Goal: Task Accomplishment & Management: Use online tool/utility

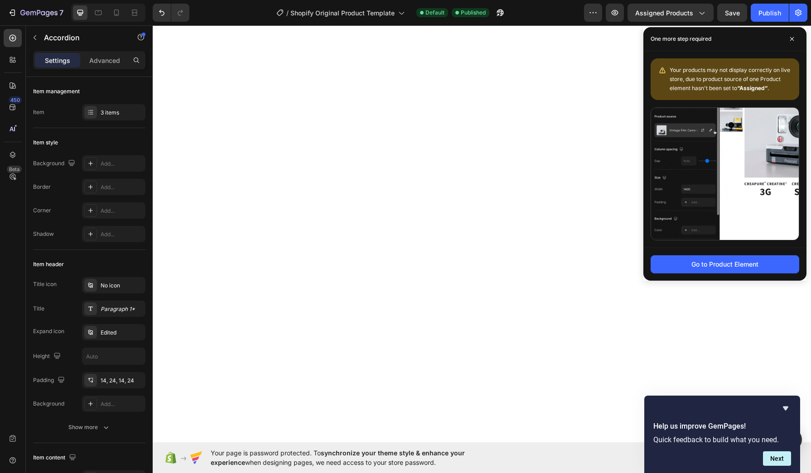
click at [750, 265] on button "Go to Product Element" at bounding box center [724, 264] width 149 height 18
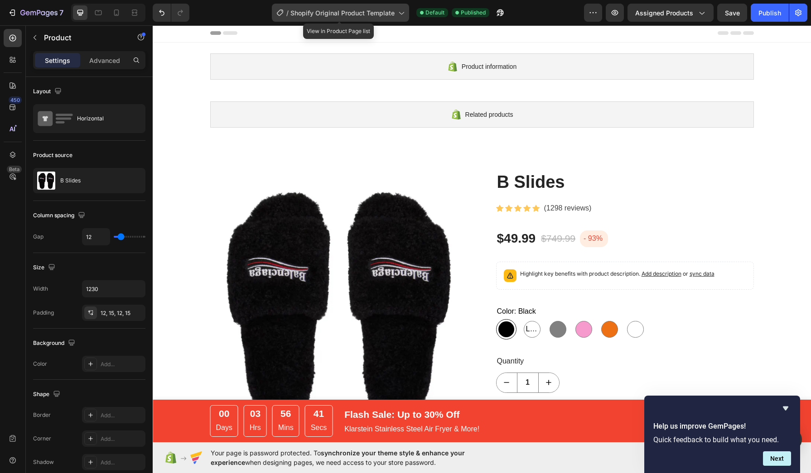
click at [363, 21] on div "/ Shopify Original Product Template" at bounding box center [340, 13] width 137 height 18
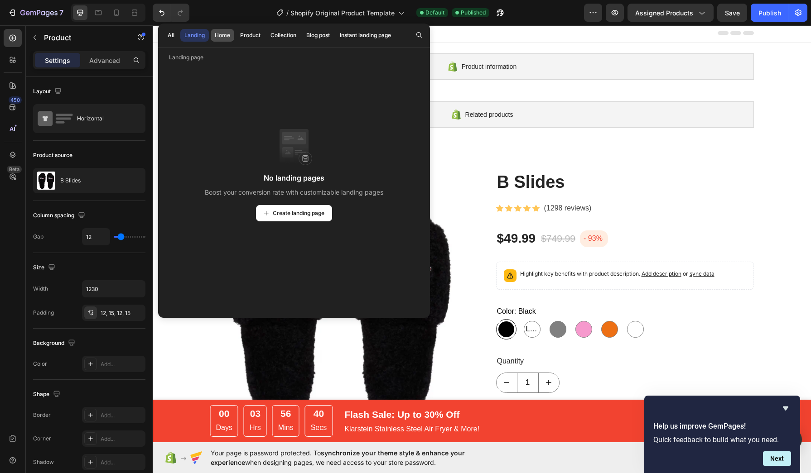
click at [230, 39] on div "Home" at bounding box center [222, 35] width 15 height 8
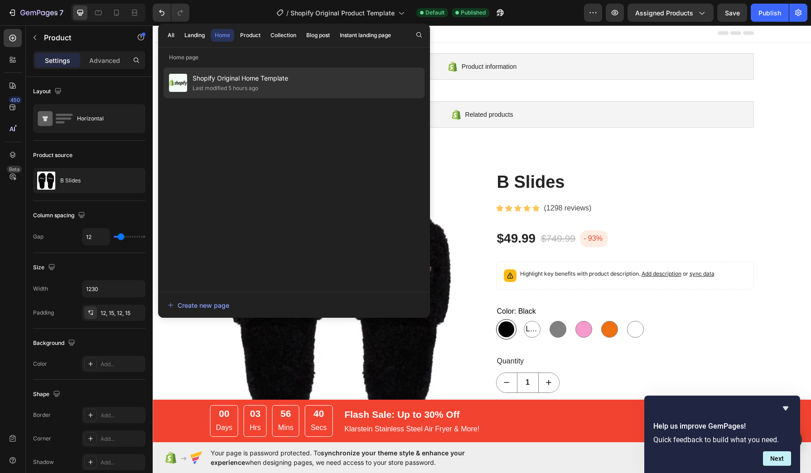
click at [236, 69] on div "Shopify Original Home Template Last modified 5 hours ago" at bounding box center [294, 82] width 261 height 31
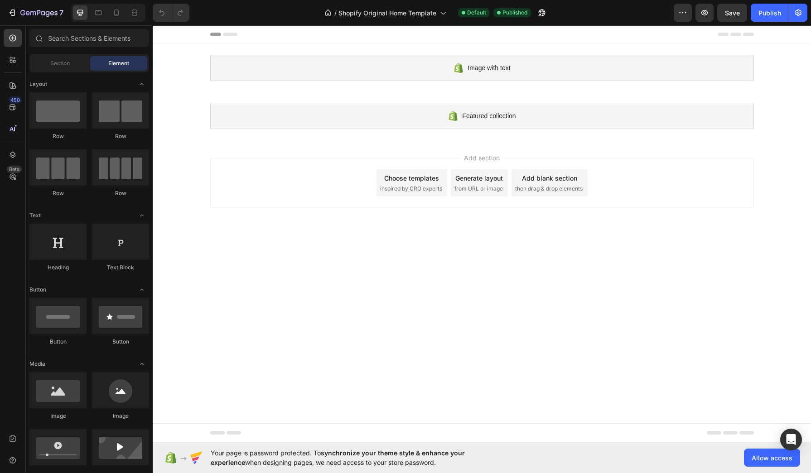
click at [418, 181] on div "Choose templates" at bounding box center [411, 178] width 55 height 10
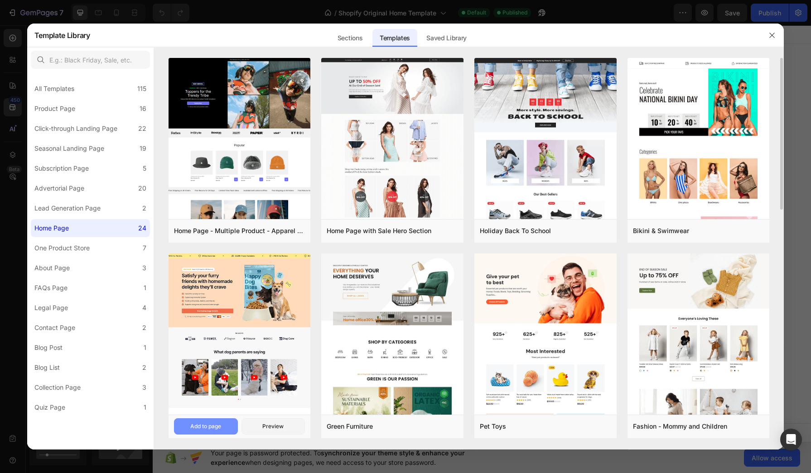
click at [218, 427] on div "Add to page" at bounding box center [205, 427] width 31 height 8
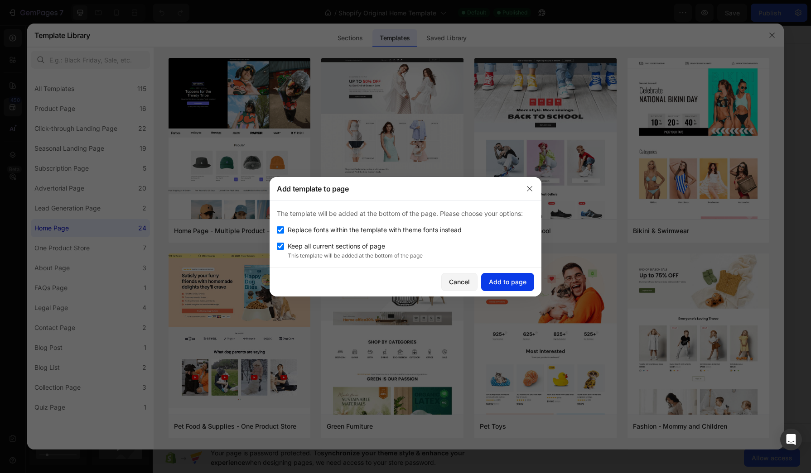
click at [501, 280] on div "Add to page" at bounding box center [508, 282] width 38 height 10
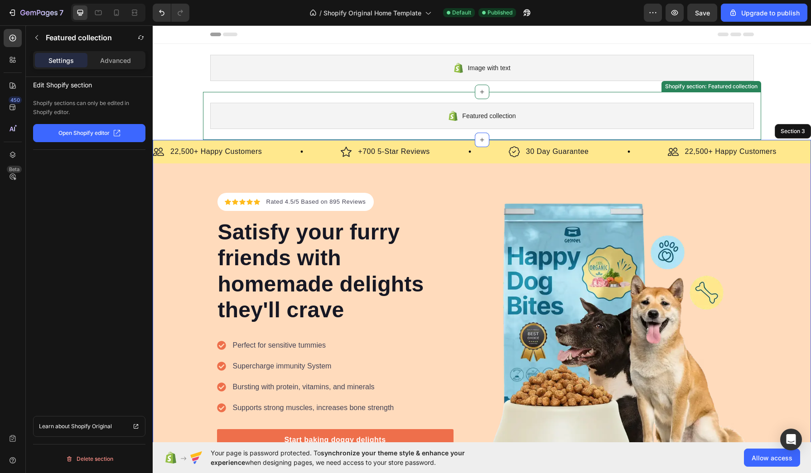
click at [722, 106] on div "Featured collection" at bounding box center [482, 116] width 544 height 26
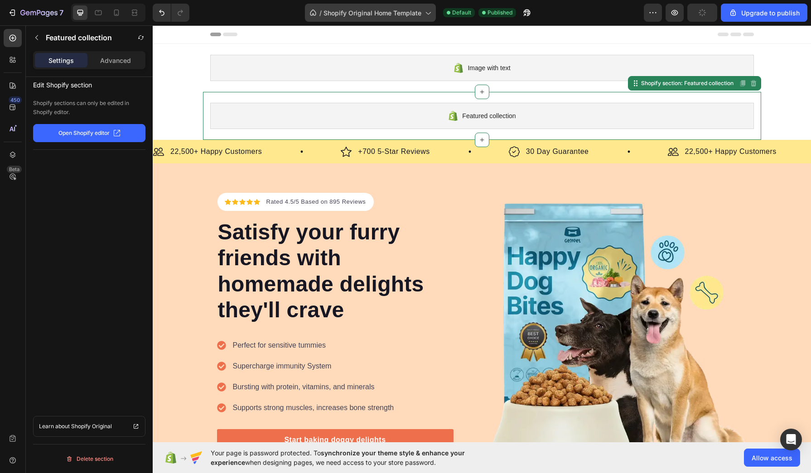
click at [359, 11] on span "Shopify Original Home Template" at bounding box center [372, 13] width 98 height 10
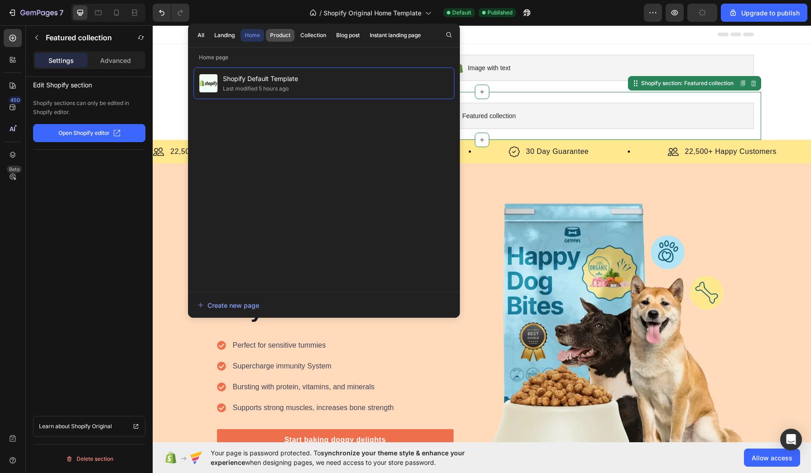
click at [284, 36] on div "Product" at bounding box center [280, 35] width 20 height 8
click at [271, 85] on div "Assigned the rest of products" at bounding box center [259, 88] width 74 height 9
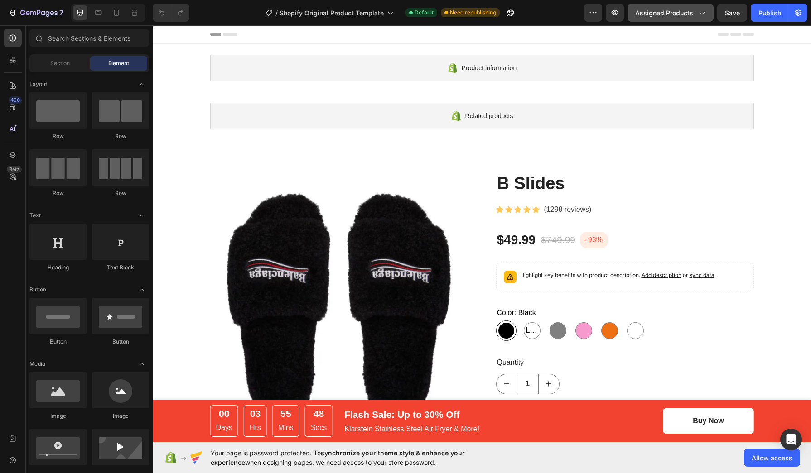
click at [650, 10] on span "Assigned Products" at bounding box center [664, 13] width 58 height 10
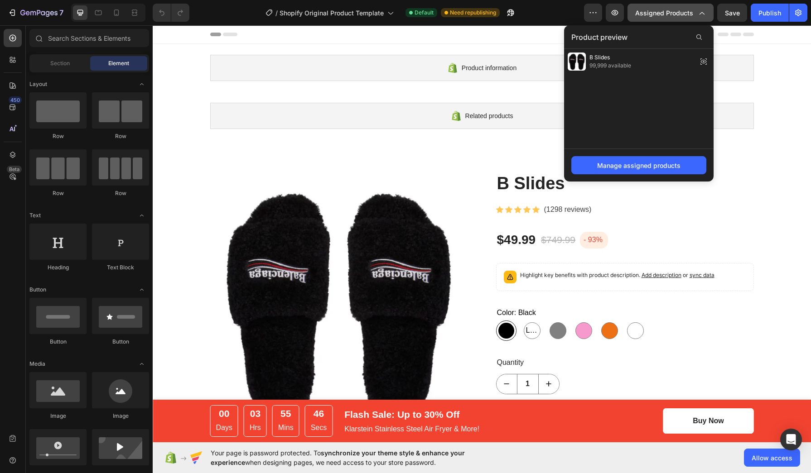
click at [666, 18] on button "Assigned Products" at bounding box center [670, 13] width 86 height 18
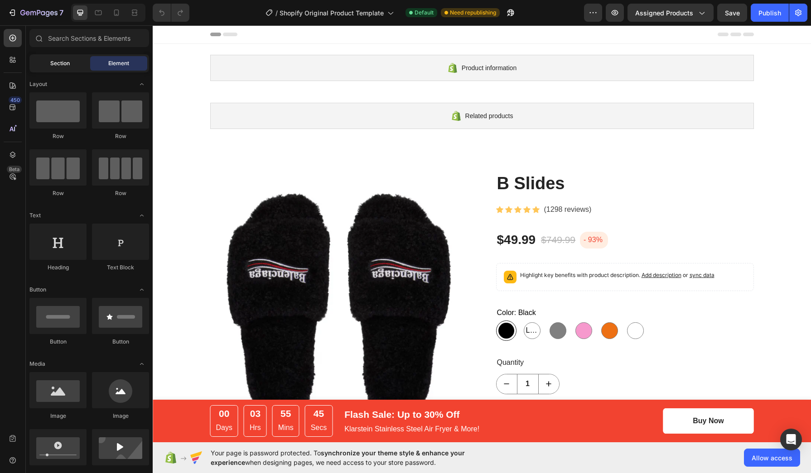
click at [53, 61] on span "Section" at bounding box center [59, 63] width 19 height 8
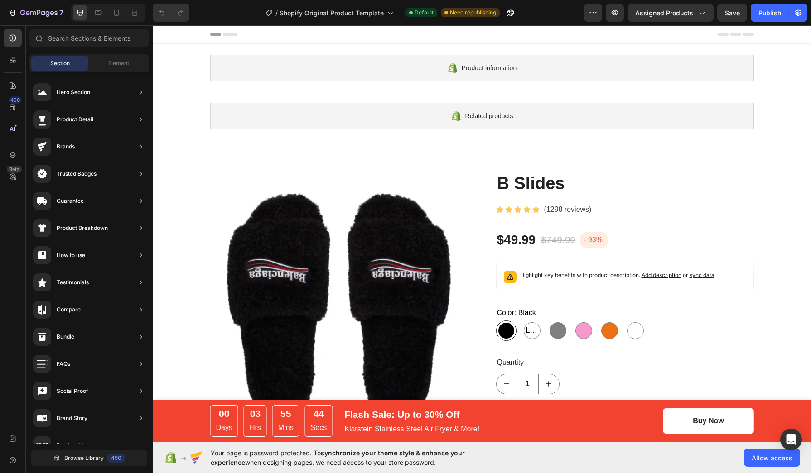
click at [0, 101] on div "450 Beta" at bounding box center [13, 249] width 26 height 448
click at [6, 107] on div "450" at bounding box center [13, 107] width 18 height 18
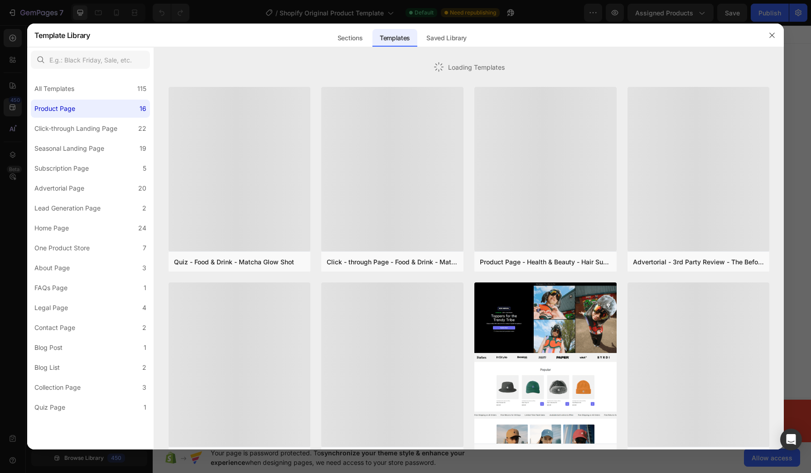
click at [13, 90] on div at bounding box center [405, 236] width 811 height 473
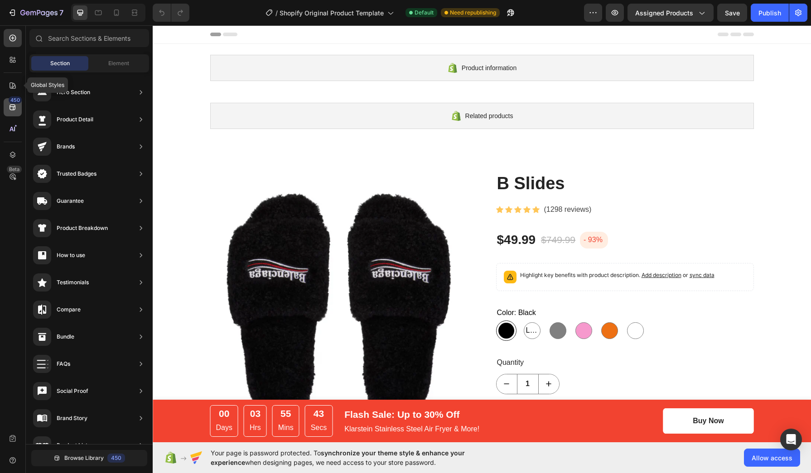
click at [12, 107] on icon at bounding box center [12, 107] width 9 height 9
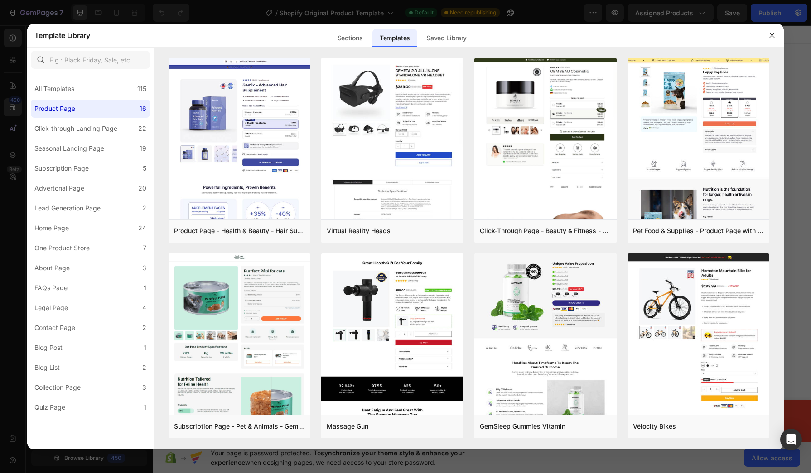
click at [100, 15] on div at bounding box center [405, 236] width 811 height 473
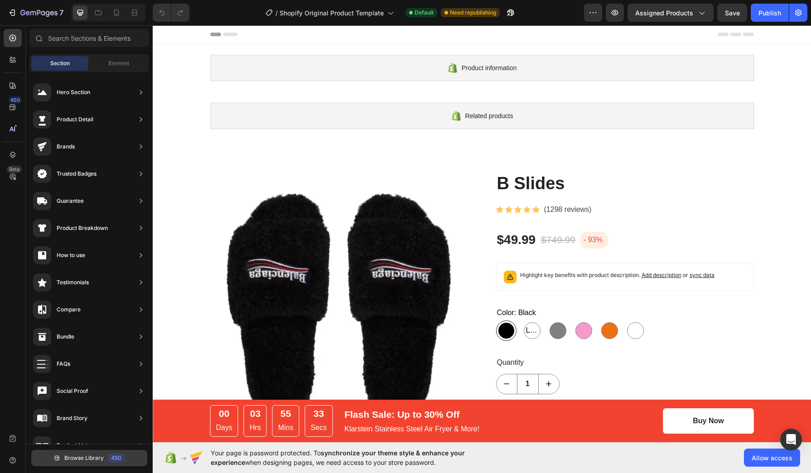
click at [60, 462] on button "Browse Library 450" at bounding box center [89, 458] width 116 height 16
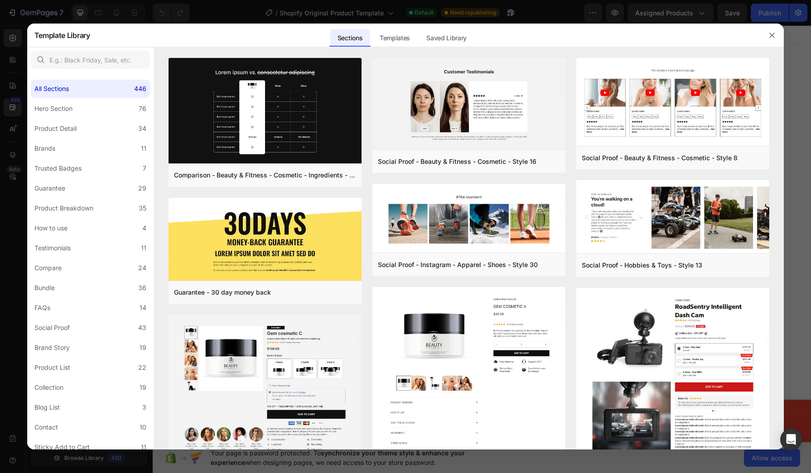
click at [351, 14] on div at bounding box center [405, 236] width 811 height 473
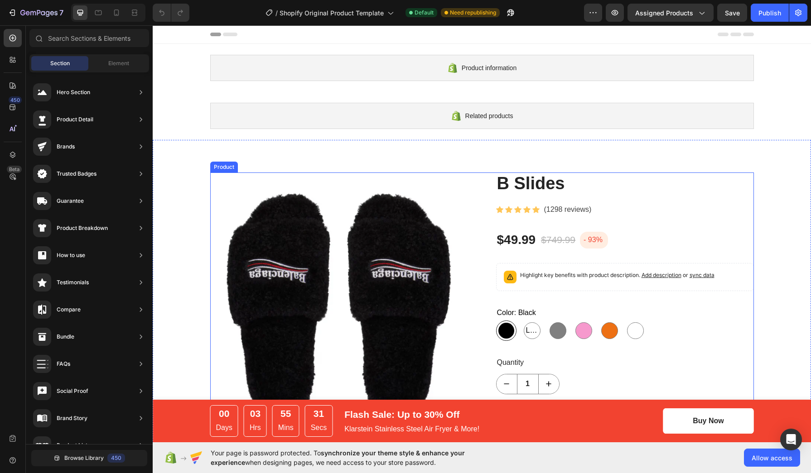
click at [714, 239] on div "$49.99 Product Price Product Price $749.99 Compare Price Compare Price - 93% Pr…" at bounding box center [625, 239] width 258 height 17
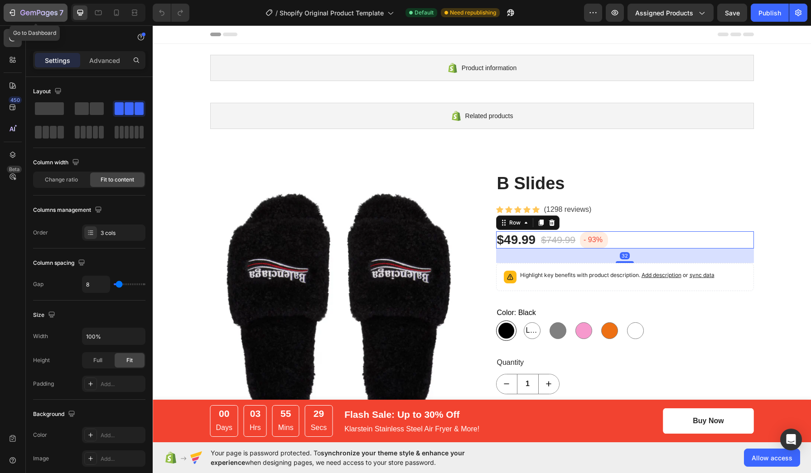
click at [8, 15] on icon "button" at bounding box center [12, 12] width 9 height 9
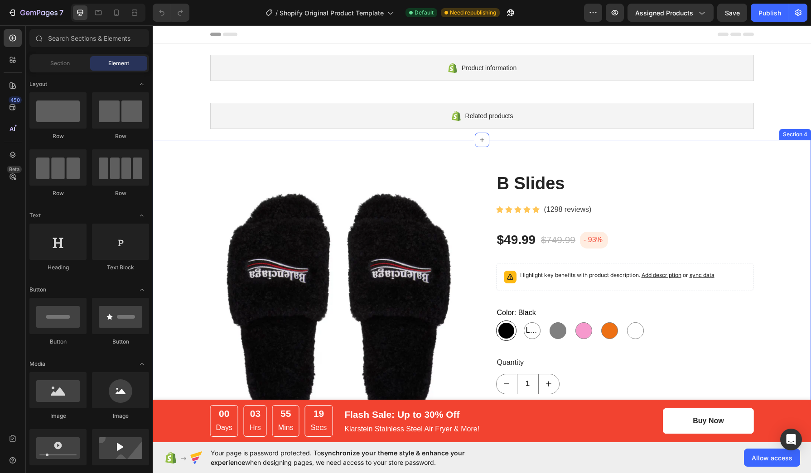
click at [402, 169] on div "Product Images B Slides Product Title Icon Icon Icon Icon Icon Icon List Hoz (1…" at bounding box center [482, 408] width 658 height 536
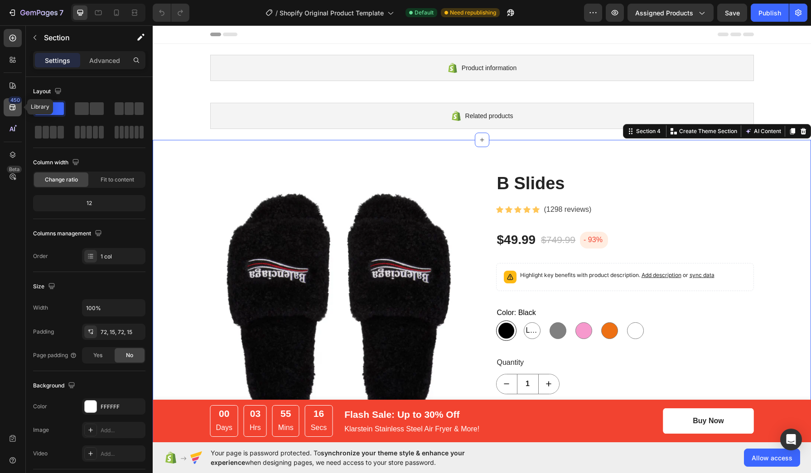
click at [14, 101] on div "450" at bounding box center [15, 99] width 13 height 7
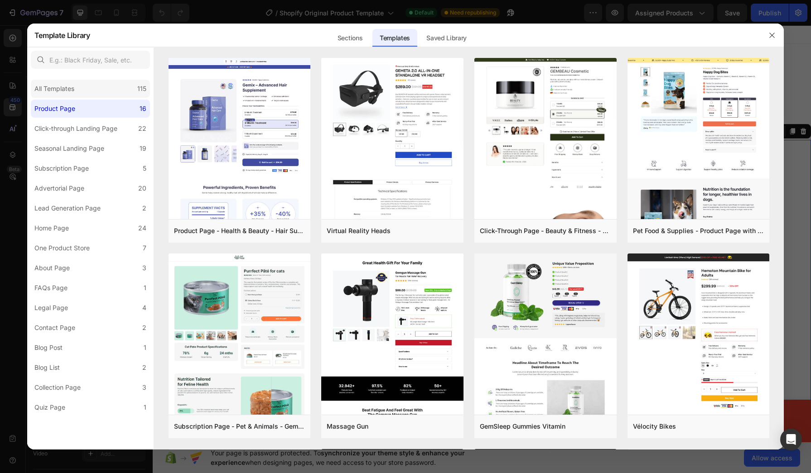
click at [58, 87] on div "All Templates" at bounding box center [54, 88] width 40 height 11
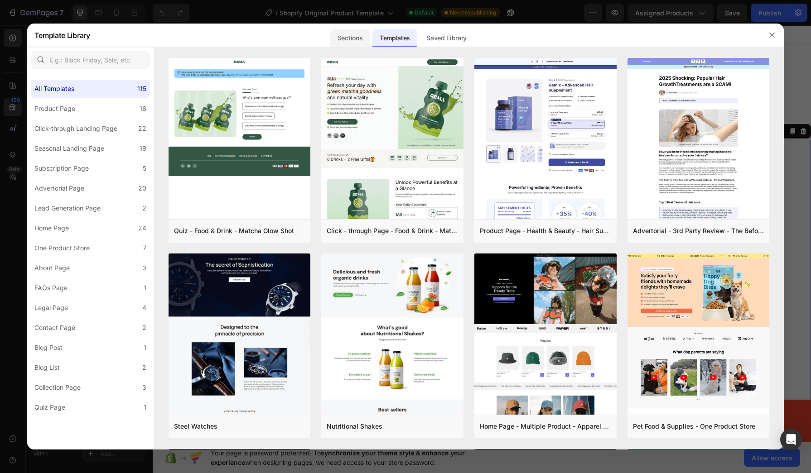
click at [337, 30] on div "Sections" at bounding box center [349, 38] width 39 height 18
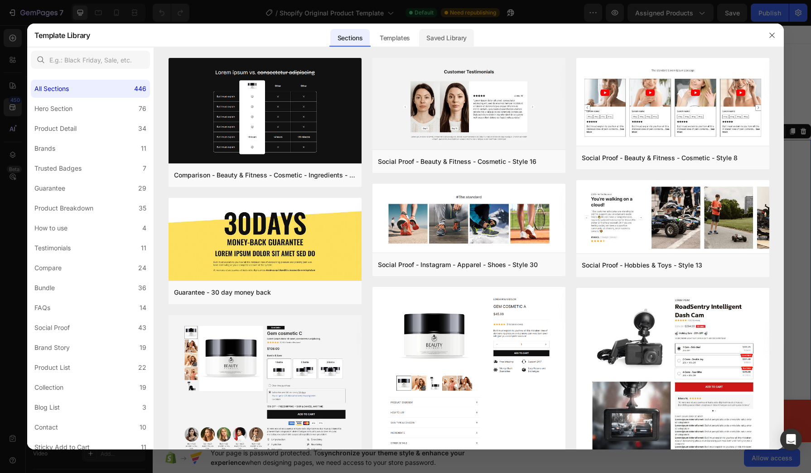
click at [448, 32] on div "Saved Library" at bounding box center [446, 38] width 55 height 18
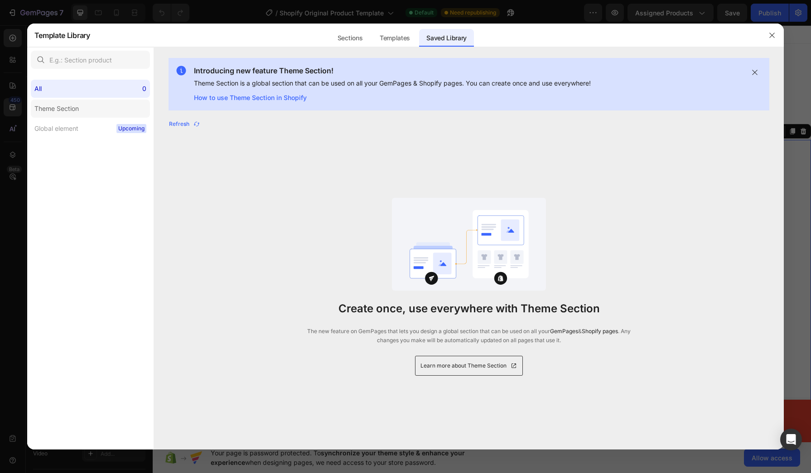
click at [90, 104] on label "Theme Section" at bounding box center [90, 109] width 119 height 18
click at [0, 0] on html "7 / Shopify Original Product Template Default Need republishing Preview Assigne…" at bounding box center [405, 0] width 811 height 0
click at [0, 131] on div at bounding box center [405, 236] width 811 height 473
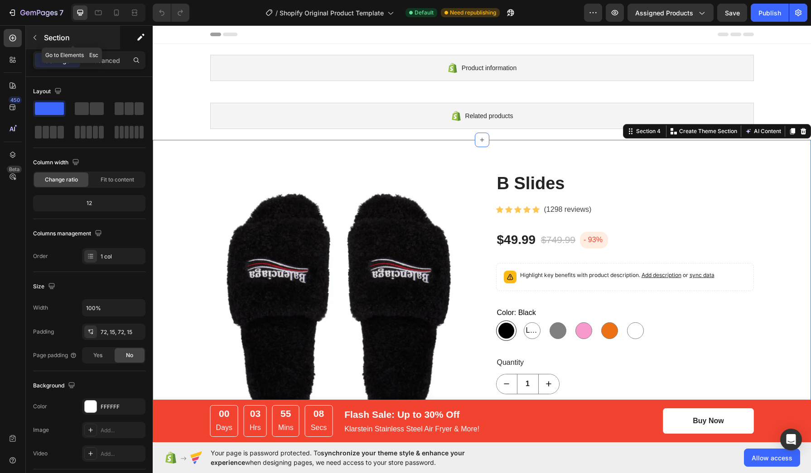
click at [35, 36] on icon "button" at bounding box center [35, 37] width 3 height 5
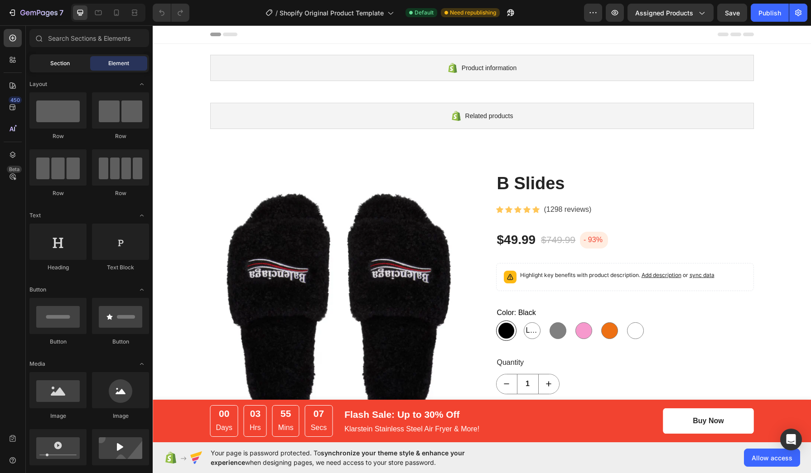
click at [61, 68] on div "Section" at bounding box center [59, 63] width 57 height 14
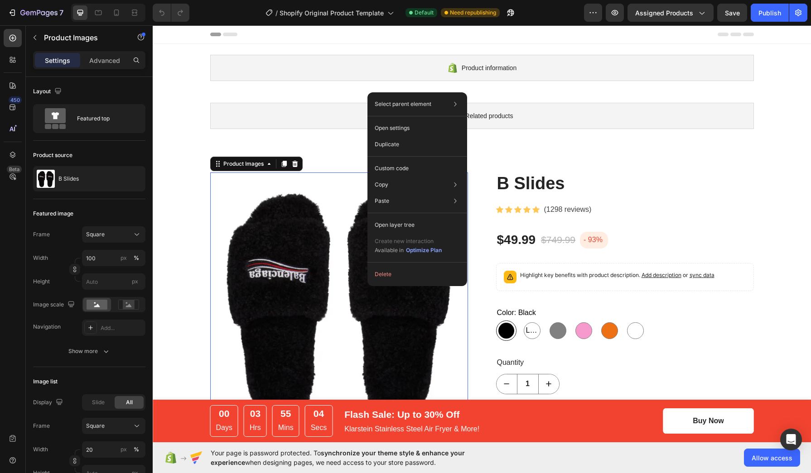
click at [0, 0] on html "7 / Shopify Original Product Template Default Need republishing Preview Assigne…" at bounding box center [405, 0] width 811 height 0
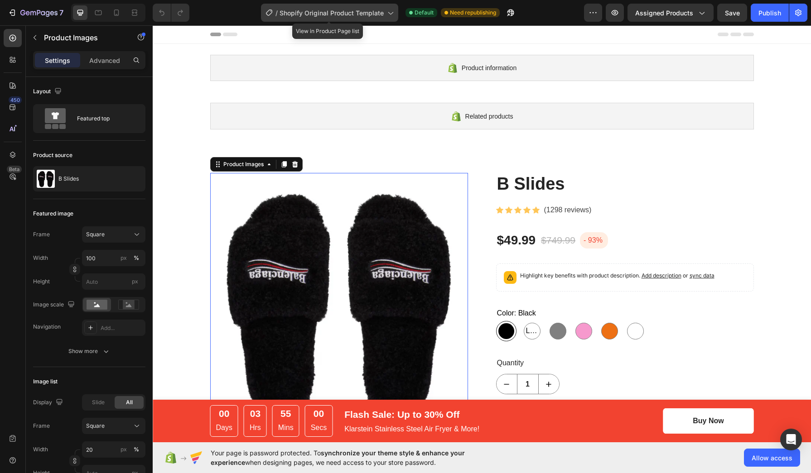
click at [282, 10] on span "Shopify Original Product Template" at bounding box center [331, 13] width 104 height 10
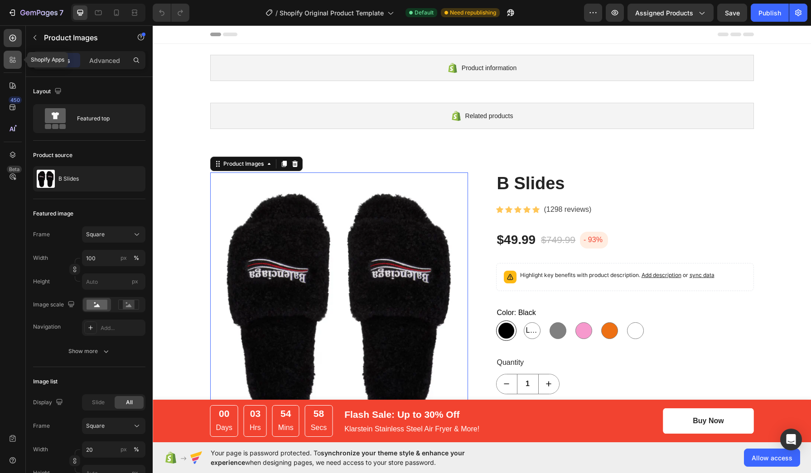
click at [5, 55] on div at bounding box center [13, 60] width 18 height 18
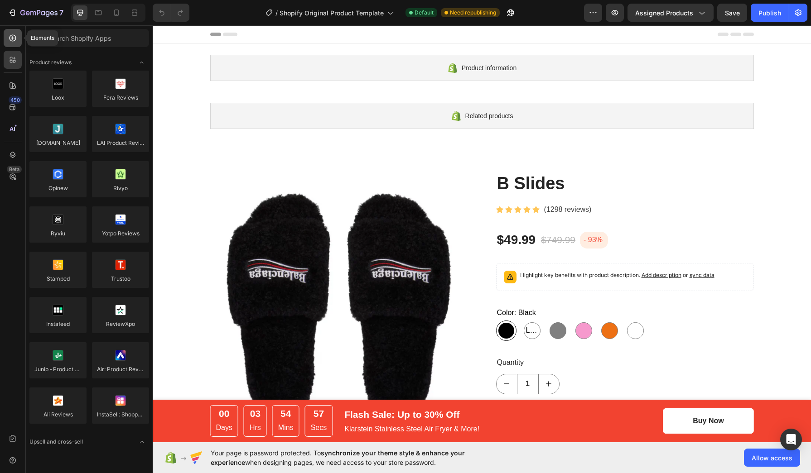
click at [10, 34] on icon at bounding box center [12, 38] width 9 height 9
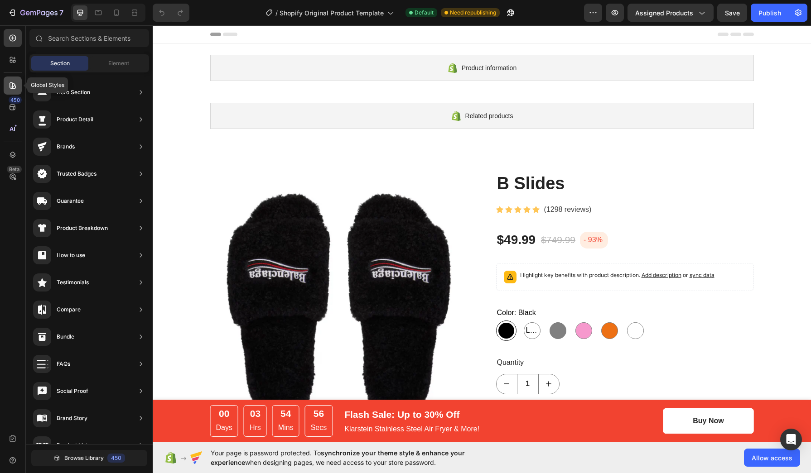
click at [11, 87] on icon at bounding box center [11, 87] width 1 height 1
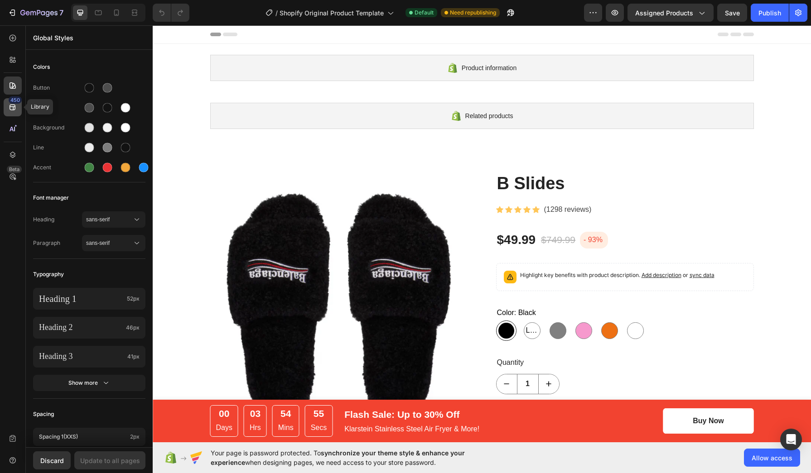
click at [13, 104] on icon at bounding box center [12, 107] width 9 height 9
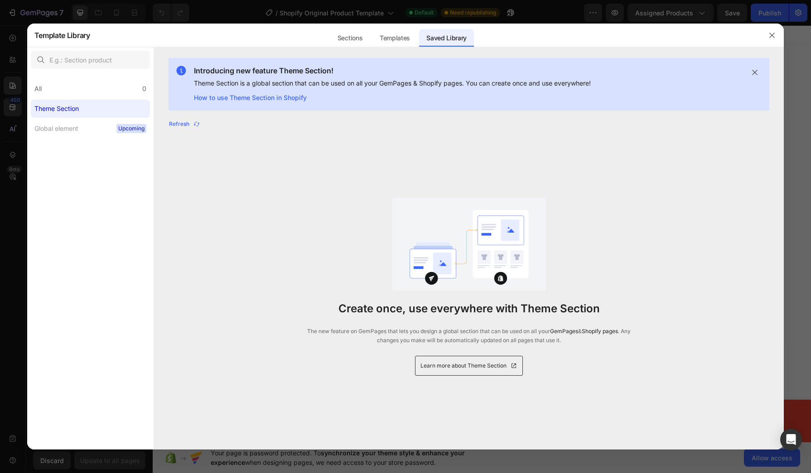
click at [82, 77] on div "All 0 Theme Section Global element Upcoming" at bounding box center [90, 104] width 126 height 65
click at [73, 93] on div "All 0" at bounding box center [90, 89] width 119 height 18
click at [3, 86] on div at bounding box center [405, 236] width 811 height 473
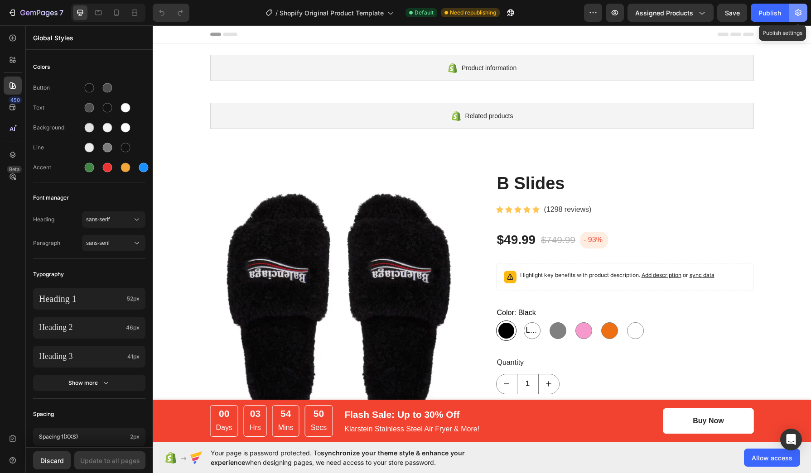
click at [796, 12] on icon "button" at bounding box center [798, 12] width 9 height 9
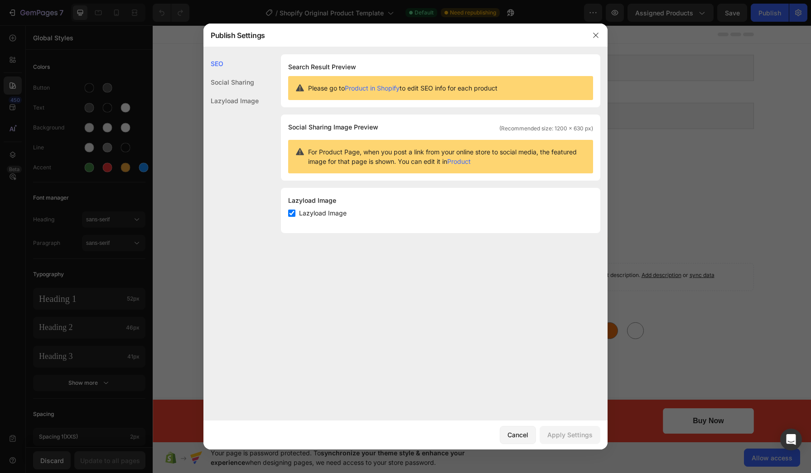
click at [680, 121] on div at bounding box center [405, 236] width 811 height 473
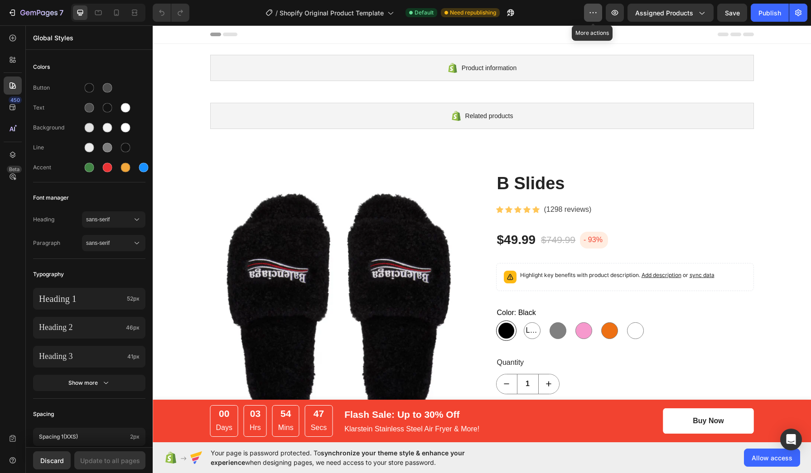
click at [587, 15] on button "button" at bounding box center [593, 13] width 18 height 18
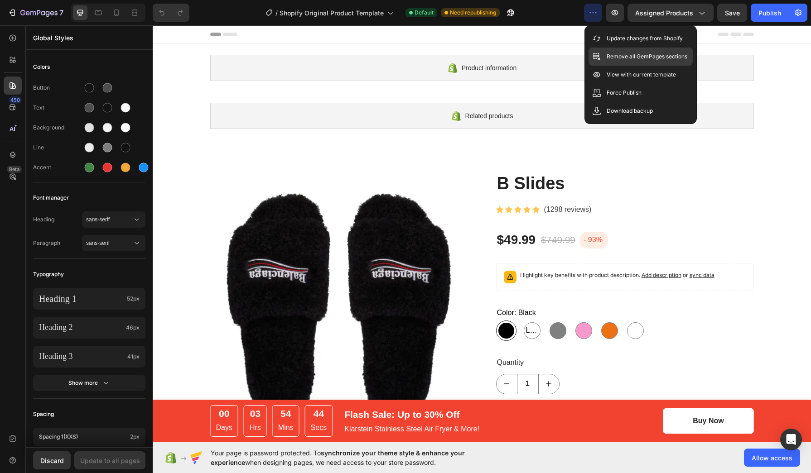
click at [674, 57] on p "Remove all GemPages sections" at bounding box center [647, 56] width 81 height 9
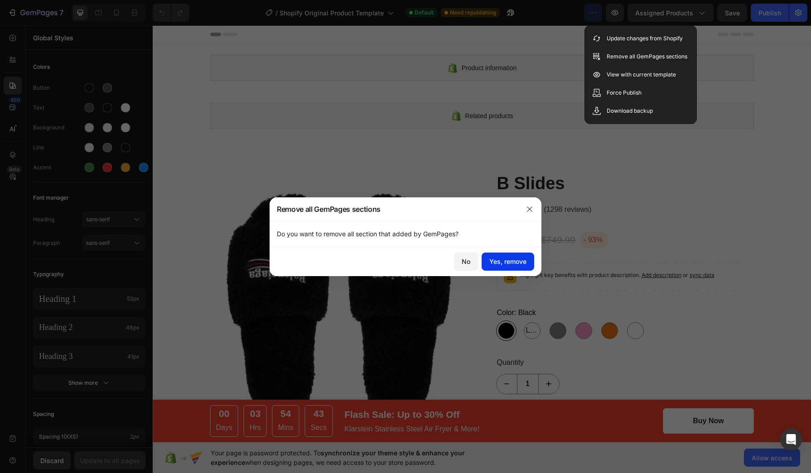
click at [506, 263] on div "Yes, remove" at bounding box center [507, 262] width 37 height 10
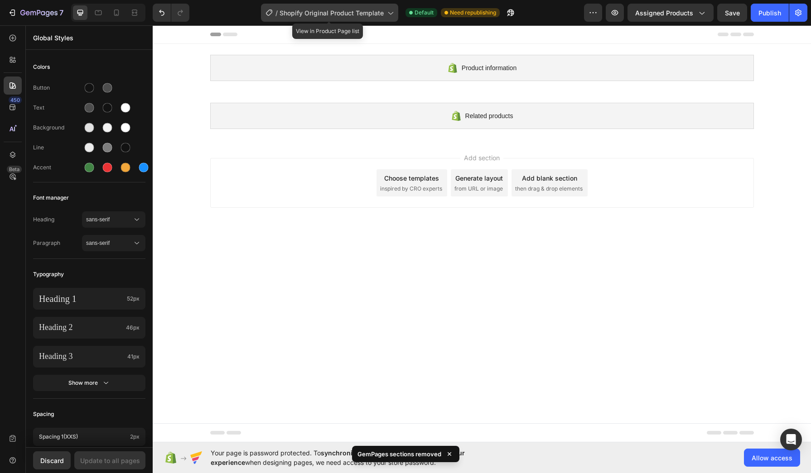
click at [365, 6] on div "/ Shopify Original Product Template" at bounding box center [329, 13] width 137 height 18
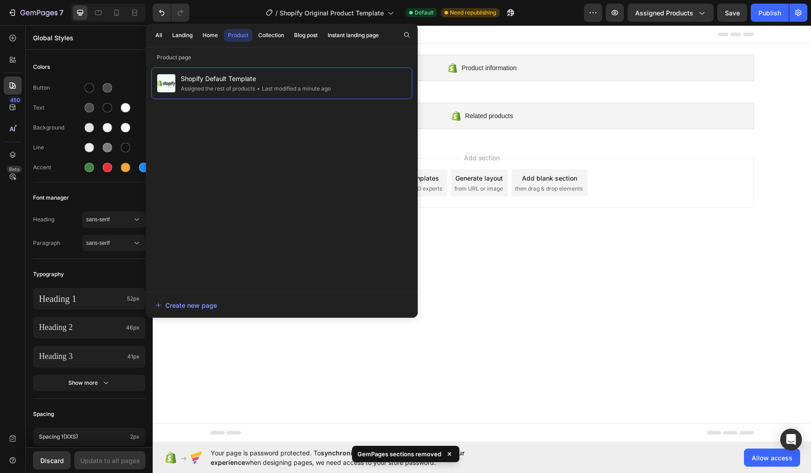
click at [200, 37] on div "All Landing Home Product Collection Blog post Instant landing page" at bounding box center [267, 36] width 242 height 24
click at [205, 39] on div "Home" at bounding box center [209, 35] width 15 height 8
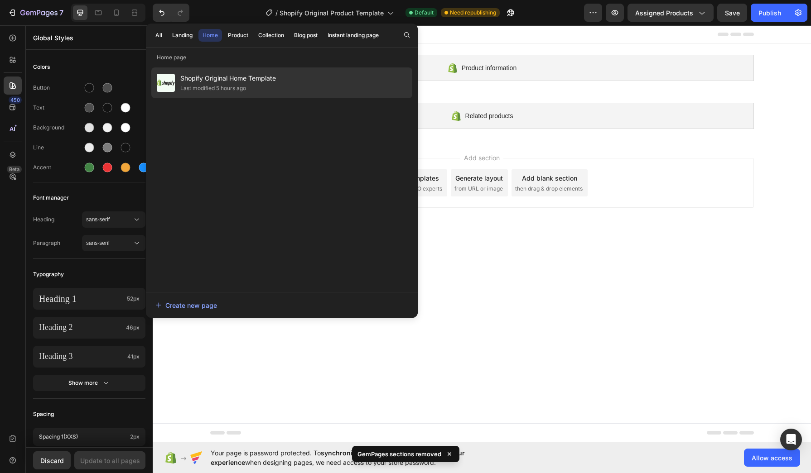
click at [217, 77] on span "Shopify Original Home Template" at bounding box center [228, 78] width 96 height 11
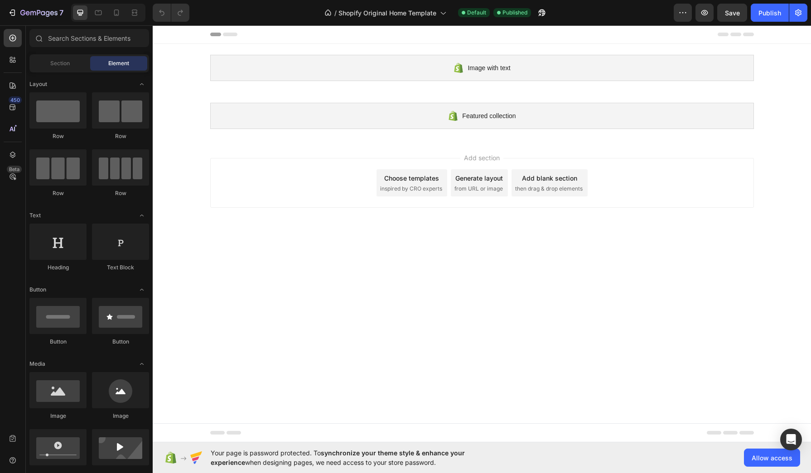
click at [401, 183] on div "Choose templates inspired by CRO experts" at bounding box center [411, 182] width 71 height 27
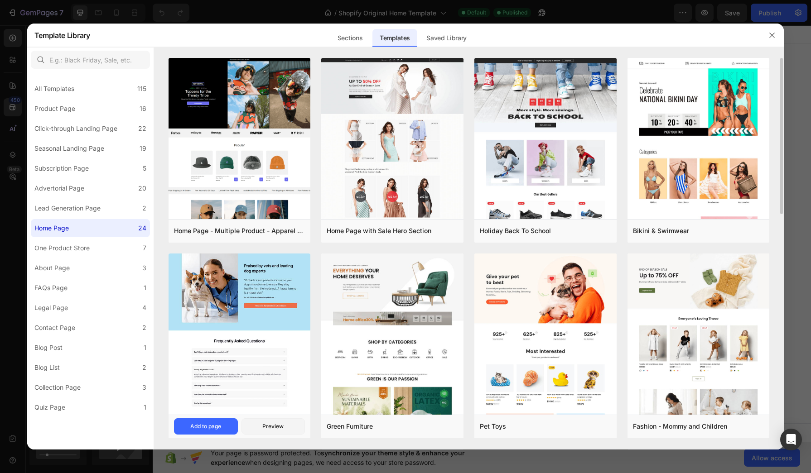
scroll to position [57, 0]
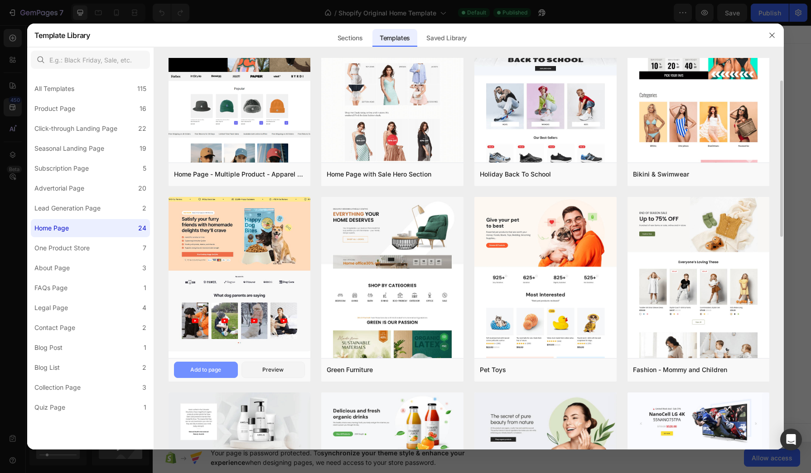
click at [200, 367] on div "Add to page" at bounding box center [205, 370] width 31 height 8
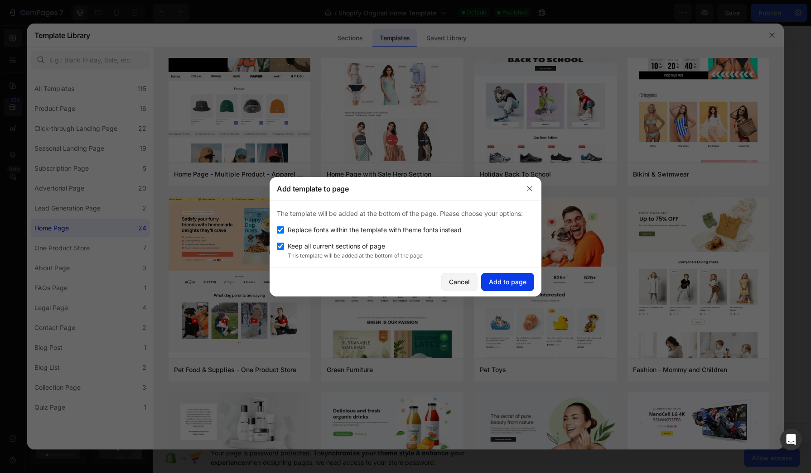
click at [491, 278] on div "Add to page" at bounding box center [508, 282] width 38 height 10
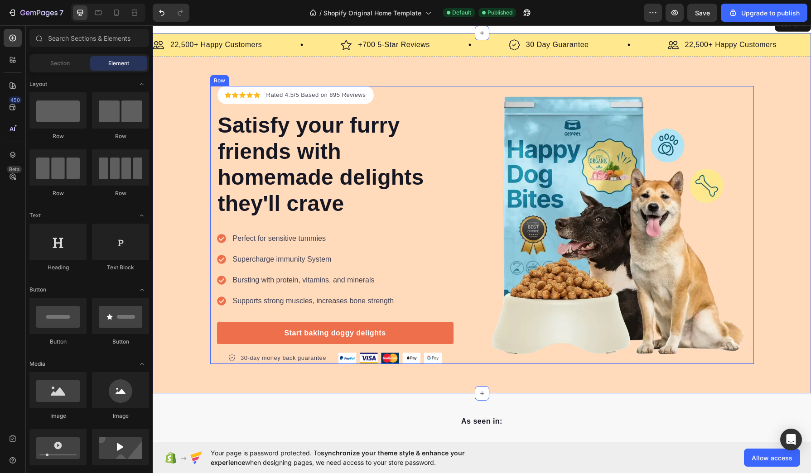
scroll to position [115, 0]
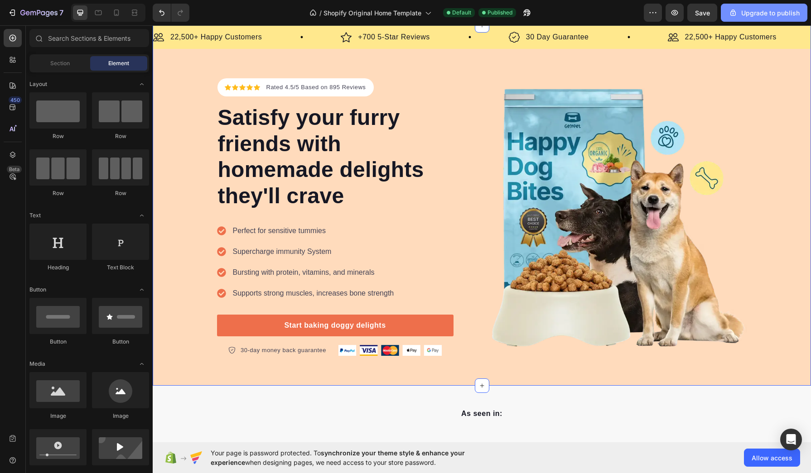
click at [740, 11] on div "Upgrade to publish" at bounding box center [763, 13] width 71 height 10
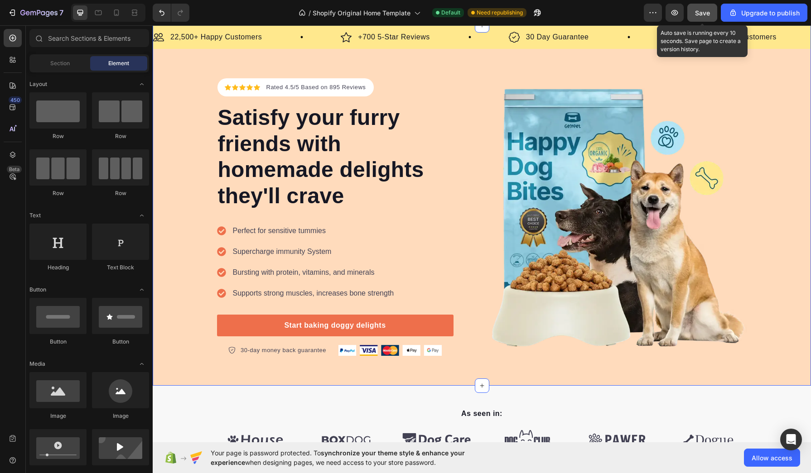
click at [694, 13] on button "Save" at bounding box center [702, 13] width 30 height 18
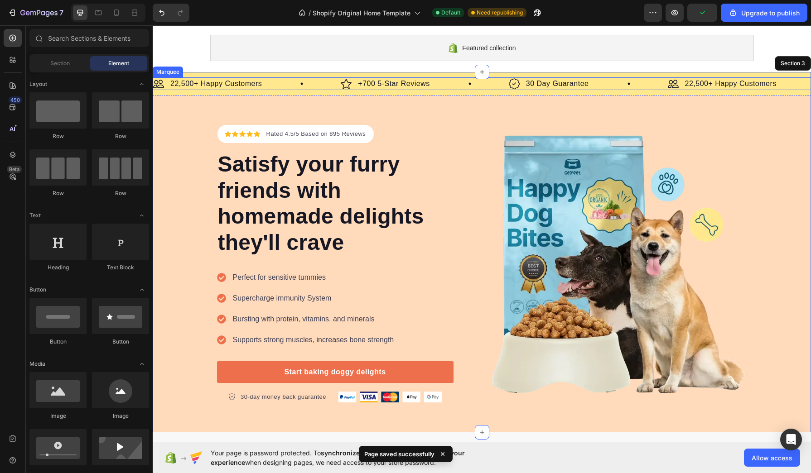
scroll to position [0, 0]
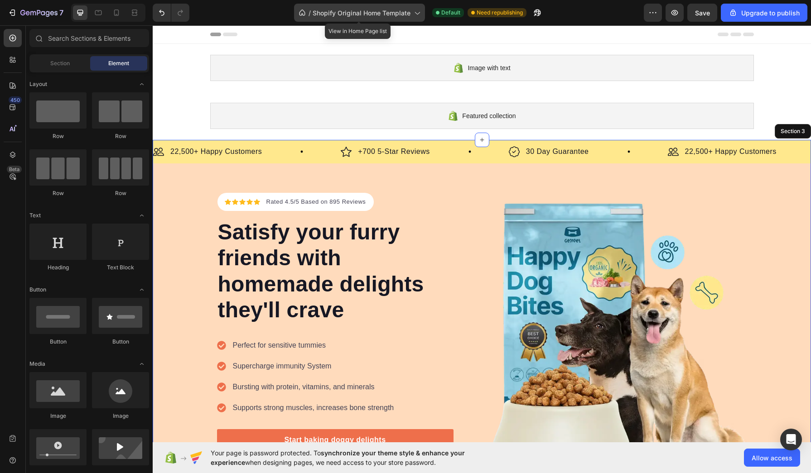
click at [336, 15] on span "Shopify Original Home Template" at bounding box center [362, 13] width 98 height 10
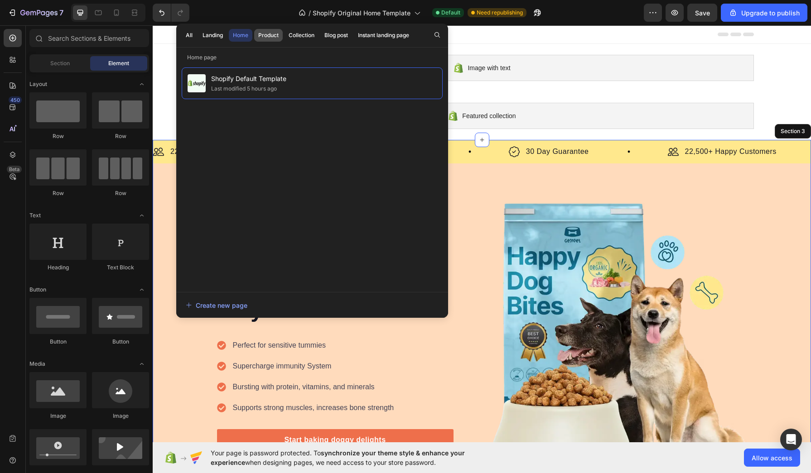
click at [270, 29] on button "Product" at bounding box center [268, 35] width 29 height 13
click at [285, 84] on div "Assigned the rest of products" at bounding box center [248, 88] width 74 height 9
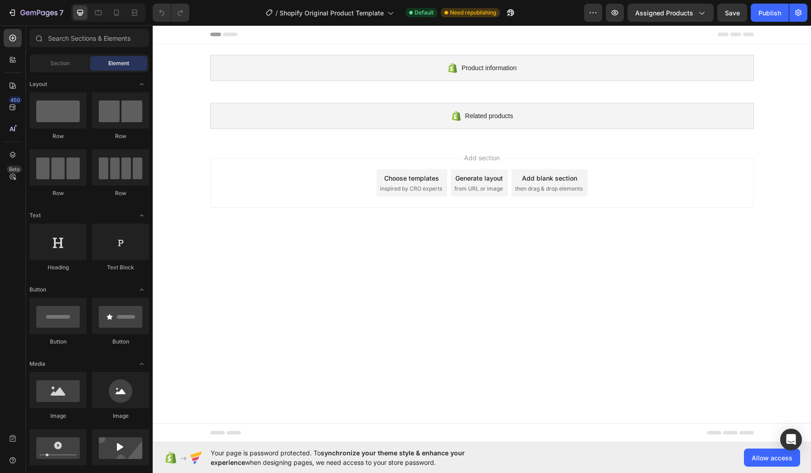
click at [476, 244] on body "Product information Shopify section: Product information Related products Shopi…" at bounding box center [482, 233] width 658 height 417
click at [12, 86] on icon at bounding box center [13, 85] width 6 height 6
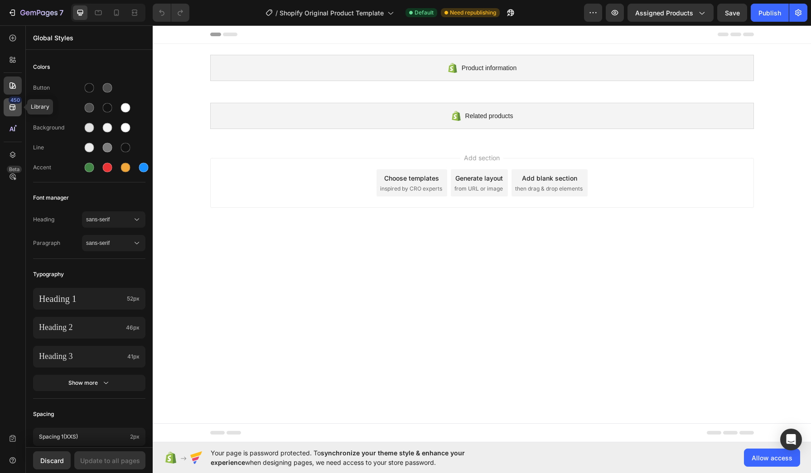
click at [10, 102] on div "450" at bounding box center [15, 99] width 13 height 7
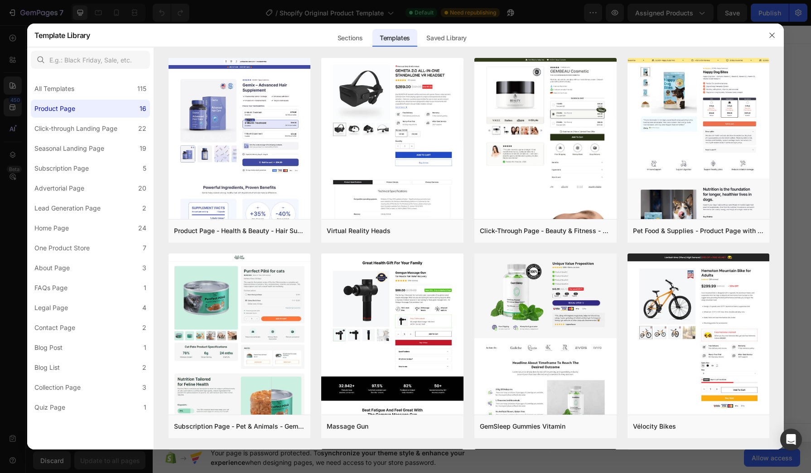
click at [277, 17] on div at bounding box center [405, 236] width 811 height 473
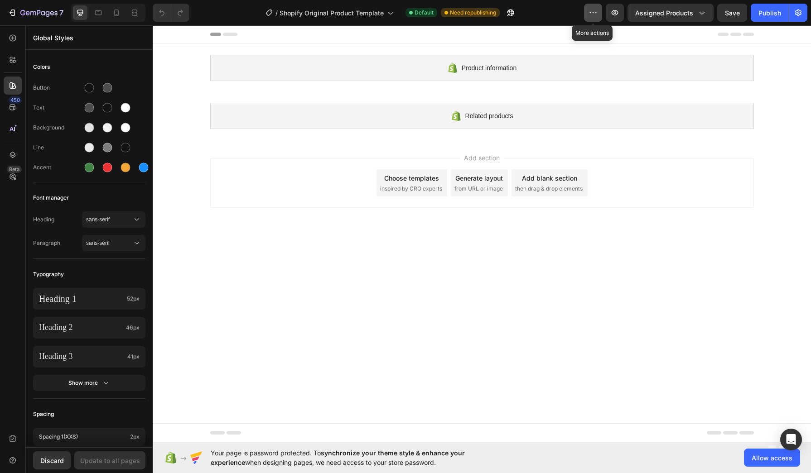
click at [590, 8] on icon "button" at bounding box center [592, 12] width 9 height 9
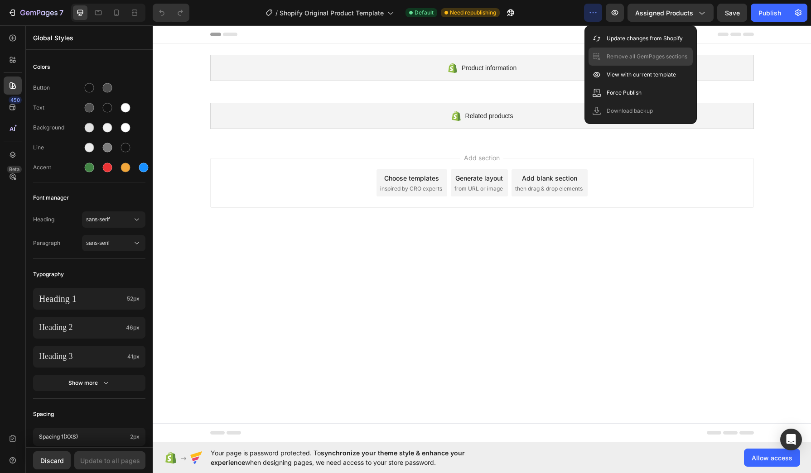
click at [632, 58] on p "Remove all GemPages sections" at bounding box center [647, 56] width 81 height 9
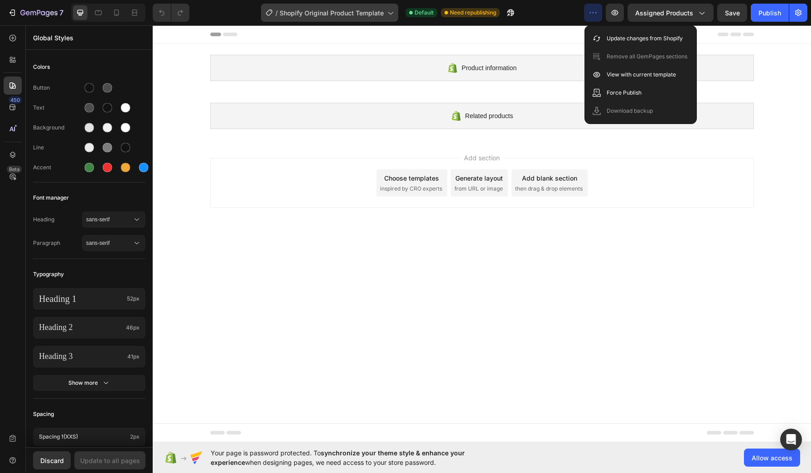
click at [363, 10] on span "Shopify Original Product Template" at bounding box center [331, 13] width 104 height 10
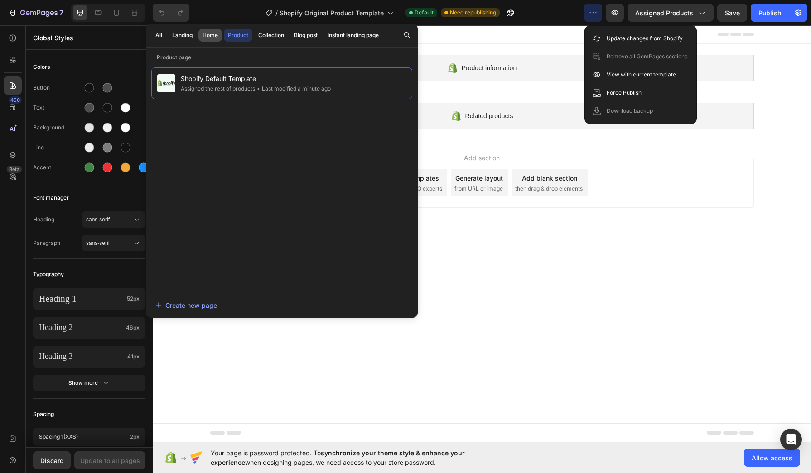
click at [206, 35] on div "Home" at bounding box center [209, 35] width 15 height 8
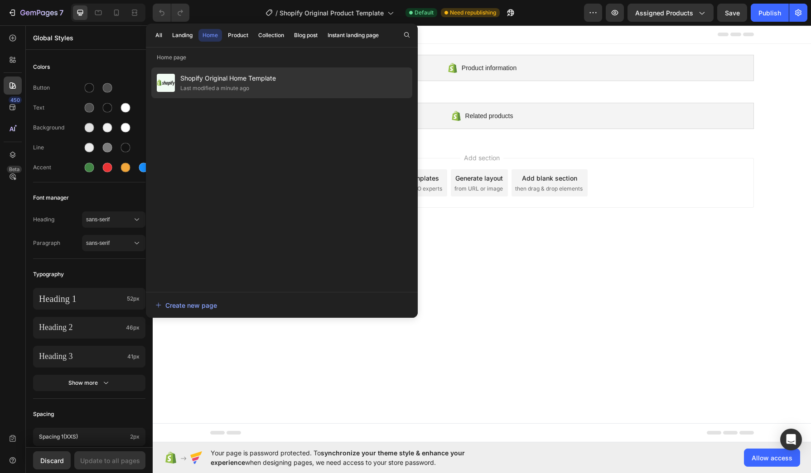
click at [226, 80] on span "Shopify Original Home Template" at bounding box center [228, 78] width 96 height 11
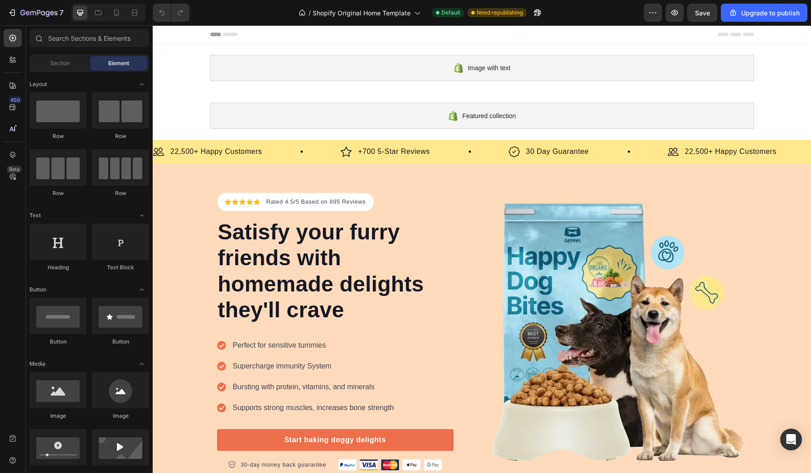
click at [665, 10] on div "Preview Save Upgrade to publish" at bounding box center [726, 13] width 164 height 18
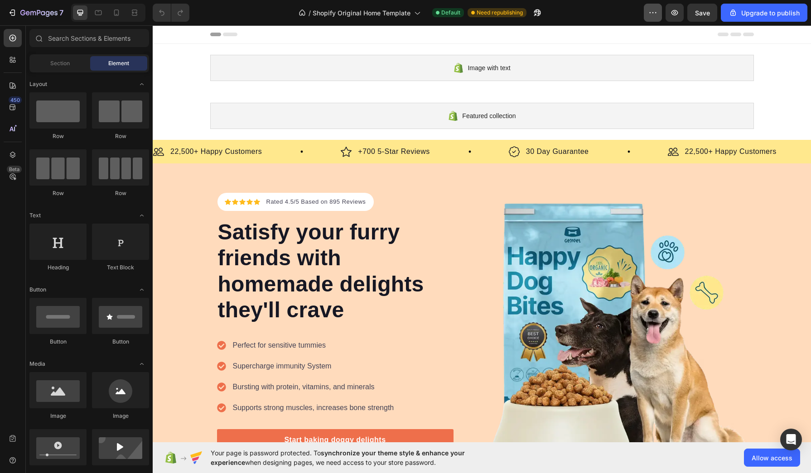
click at [650, 14] on icon "button" at bounding box center [652, 12] width 9 height 9
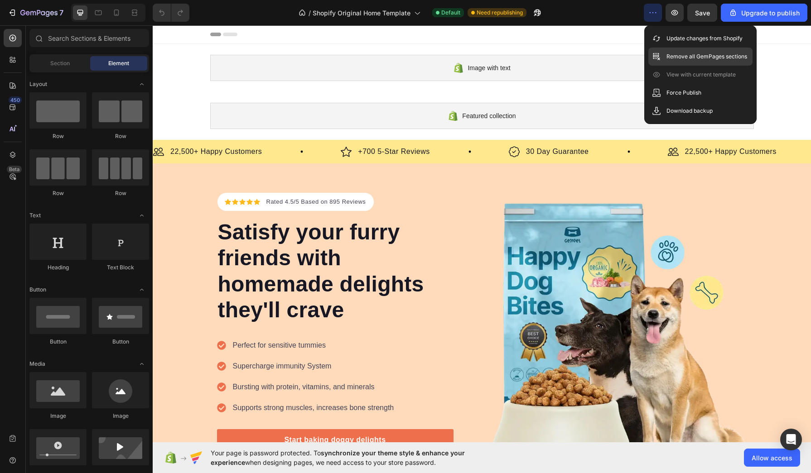
click at [682, 54] on p "Remove all GemPages sections" at bounding box center [706, 56] width 81 height 9
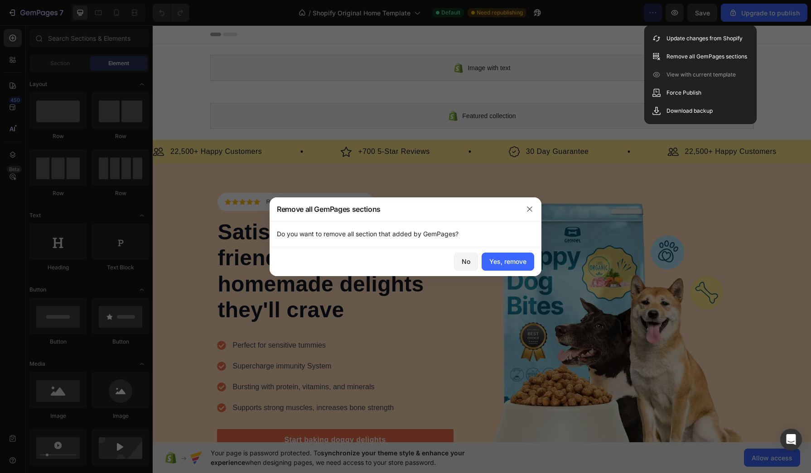
click at [515, 251] on div "No Yes, remove" at bounding box center [406, 261] width 272 height 29
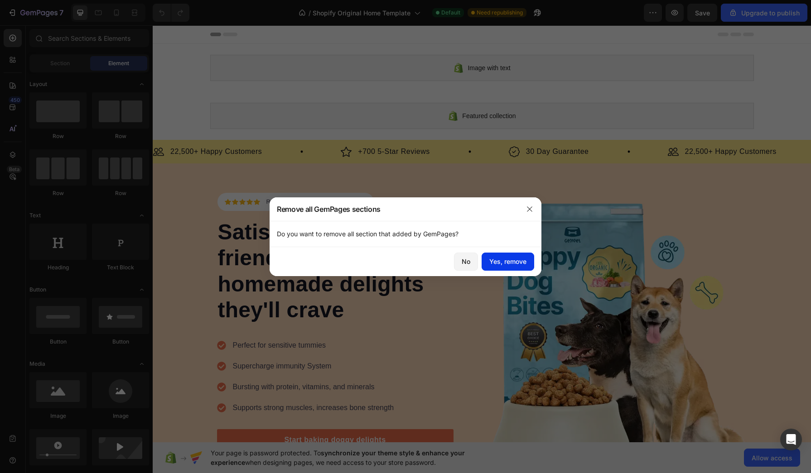
click at [511, 263] on div "Yes, remove" at bounding box center [507, 262] width 37 height 10
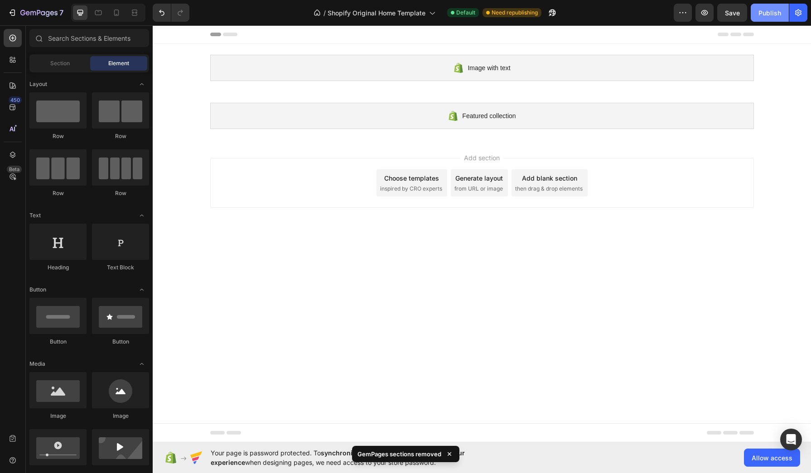
click at [766, 8] on div "Publish" at bounding box center [769, 13] width 23 height 10
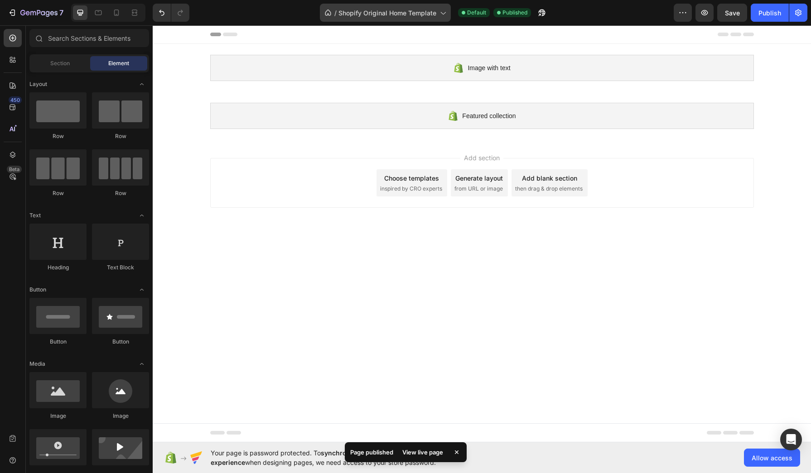
click at [367, 8] on span "Shopify Original Home Template" at bounding box center [387, 13] width 98 height 10
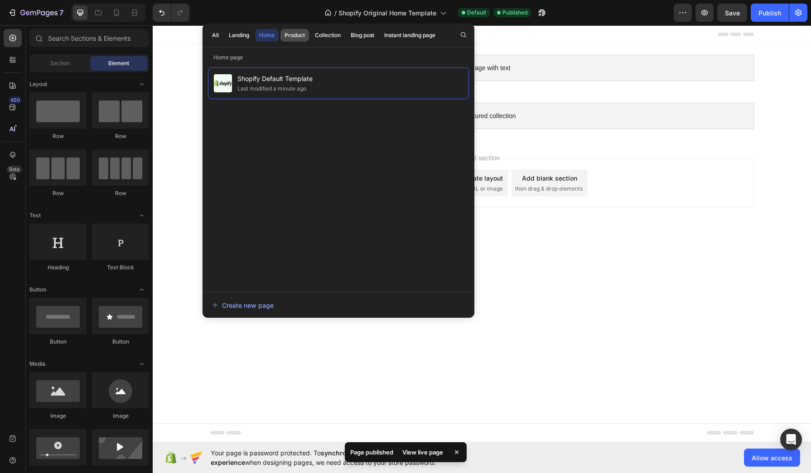
click at [295, 34] on div "Product" at bounding box center [294, 35] width 20 height 8
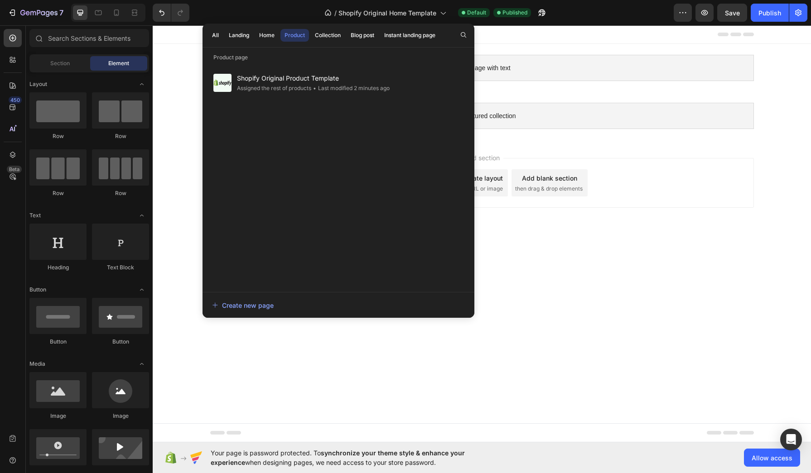
click at [168, 80] on div "Image with text Shopify section: Image with text Featured collection Shopify se…" at bounding box center [482, 92] width 658 height 96
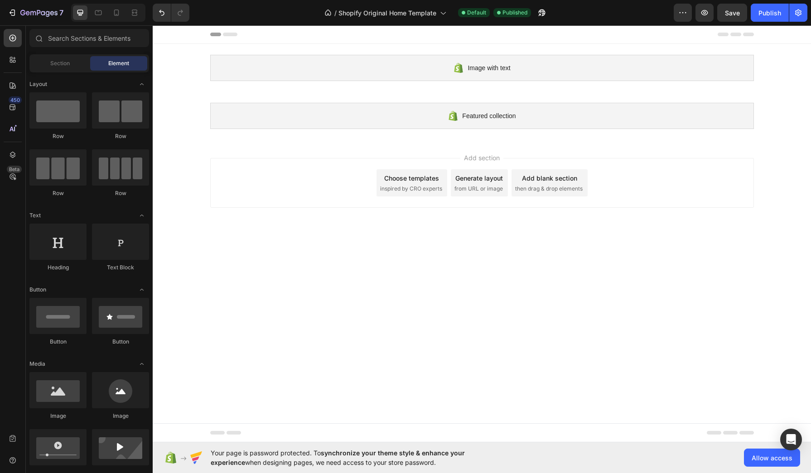
click at [419, 188] on span "inspired by CRO experts" at bounding box center [411, 189] width 62 height 8
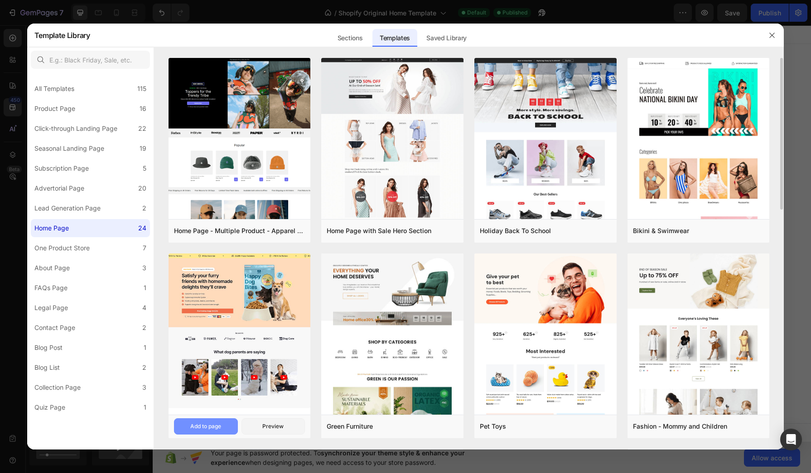
click at [207, 423] on div "Add to page" at bounding box center [205, 427] width 31 height 8
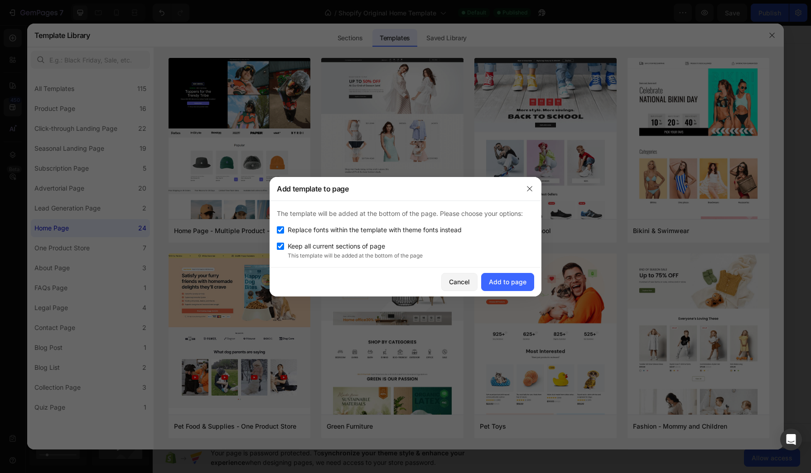
click at [506, 292] on div "Cancel Add to page" at bounding box center [406, 282] width 272 height 29
click at [505, 287] on button "Add to page" at bounding box center [507, 282] width 53 height 18
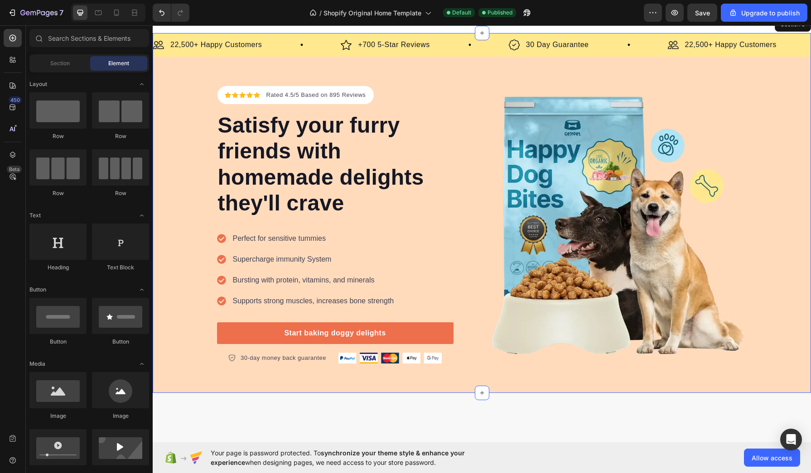
scroll to position [115, 0]
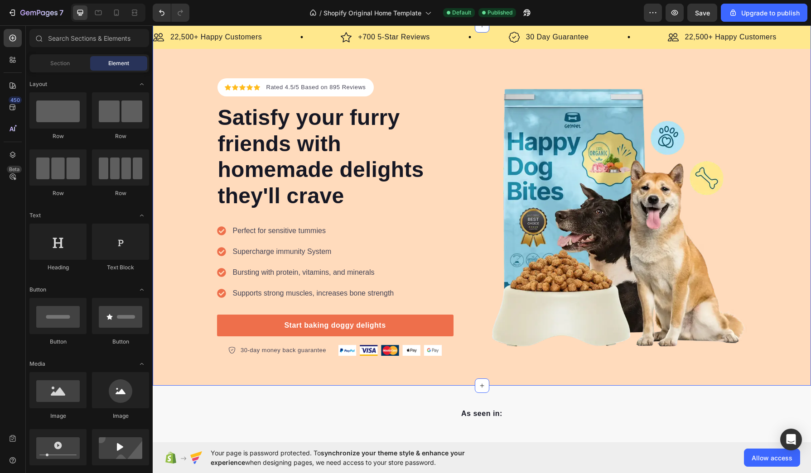
click at [764, 0] on div "7 / Shopify Original Home Template Default Published Preview Save Upgrade to pu…" at bounding box center [405, 13] width 811 height 26
click at [764, 8] on div "Upgrade to publish" at bounding box center [763, 13] width 71 height 10
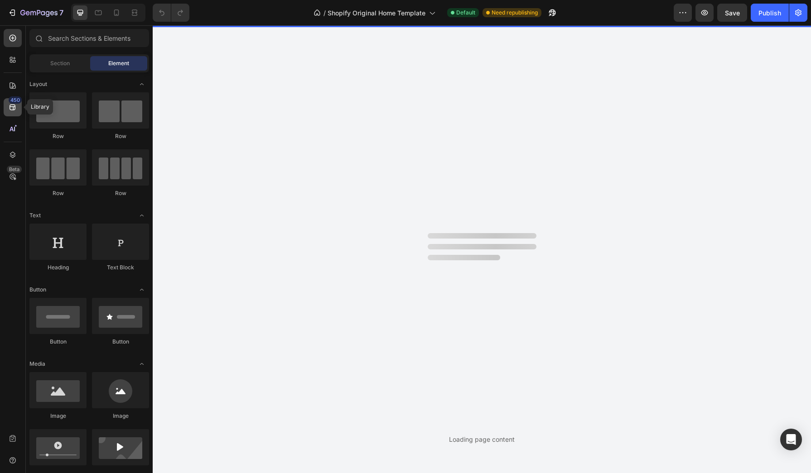
click at [14, 101] on div "450" at bounding box center [15, 99] width 13 height 7
drag, startPoint x: 14, startPoint y: 101, endPoint x: 426, endPoint y: 123, distance: 412.4
click at [424, 126] on div "Loading page content" at bounding box center [482, 249] width 658 height 448
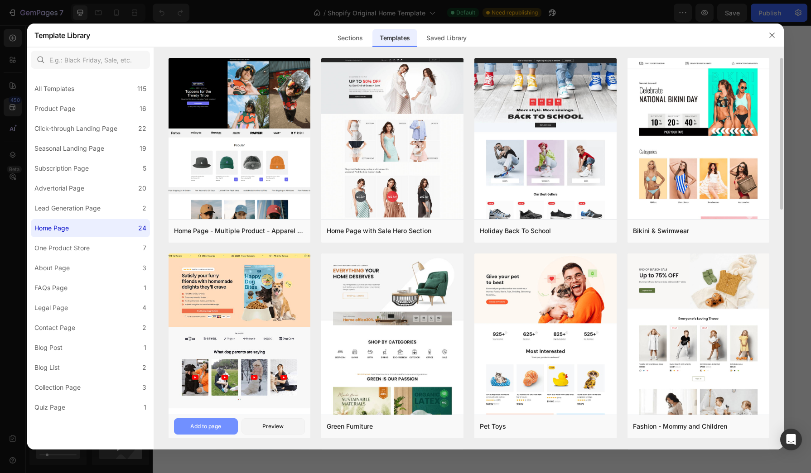
click at [204, 431] on button "Add to page" at bounding box center [206, 427] width 64 height 16
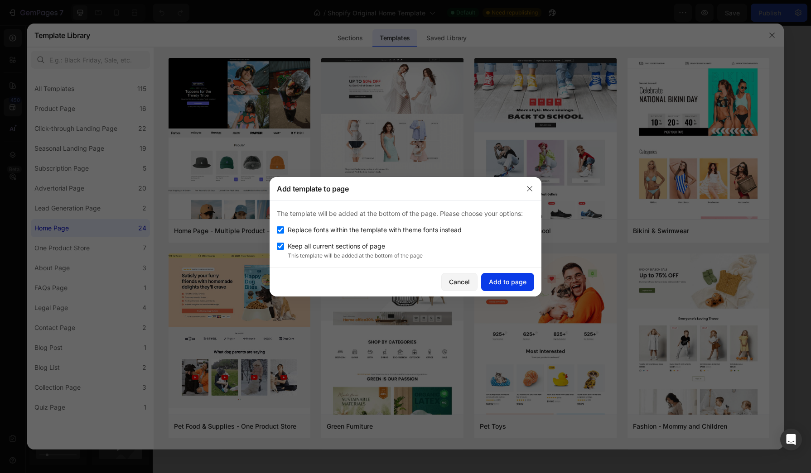
click at [505, 277] on div "Add to page" at bounding box center [508, 282] width 38 height 10
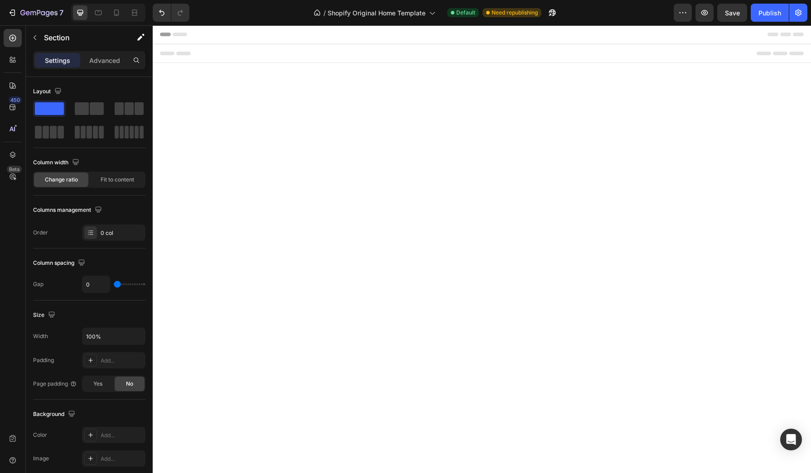
click at [191, 92] on body "Root" at bounding box center [482, 233] width 658 height 417
drag, startPoint x: 180, startPoint y: 36, endPoint x: 321, endPoint y: 37, distance: 140.9
click at [180, 36] on div at bounding box center [482, 34] width 644 height 18
click at [20, 33] on div at bounding box center [13, 38] width 18 height 18
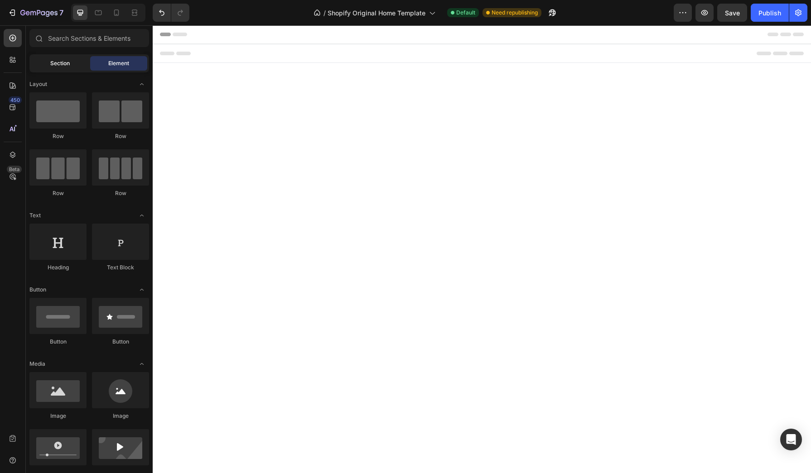
click at [36, 59] on div "Section" at bounding box center [59, 63] width 57 height 14
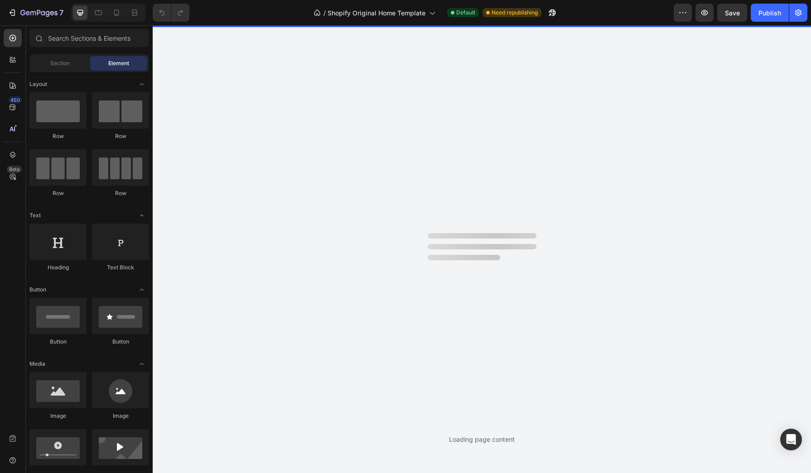
drag, startPoint x: 510, startPoint y: 433, endPoint x: 347, endPoint y: 207, distance: 278.8
click at [347, 209] on div "Loading page content" at bounding box center [482, 249] width 658 height 448
click at [362, 202] on div "Loading page content" at bounding box center [482, 249] width 658 height 448
click at [554, 11] on icon "button" at bounding box center [552, 12] width 9 height 9
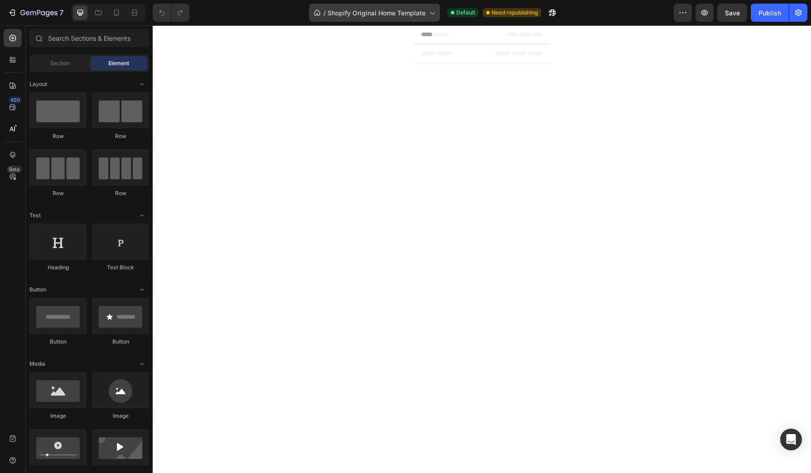
click at [371, 19] on div "/ Shopify Original Home Template" at bounding box center [374, 13] width 131 height 18
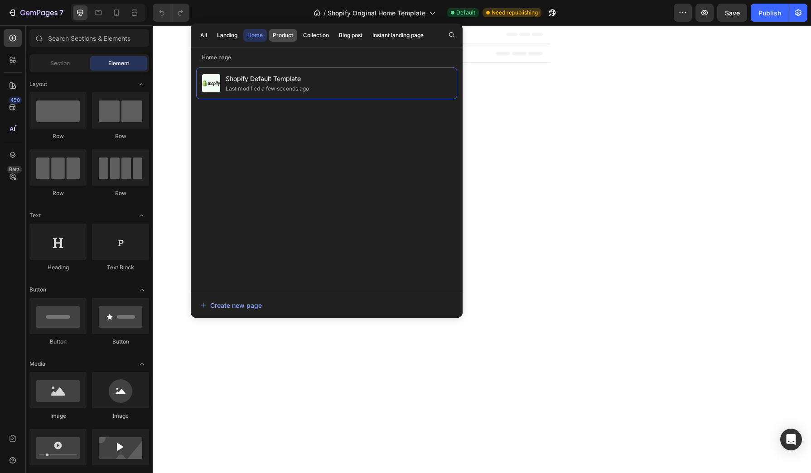
click at [297, 34] on button "Product" at bounding box center [283, 35] width 29 height 13
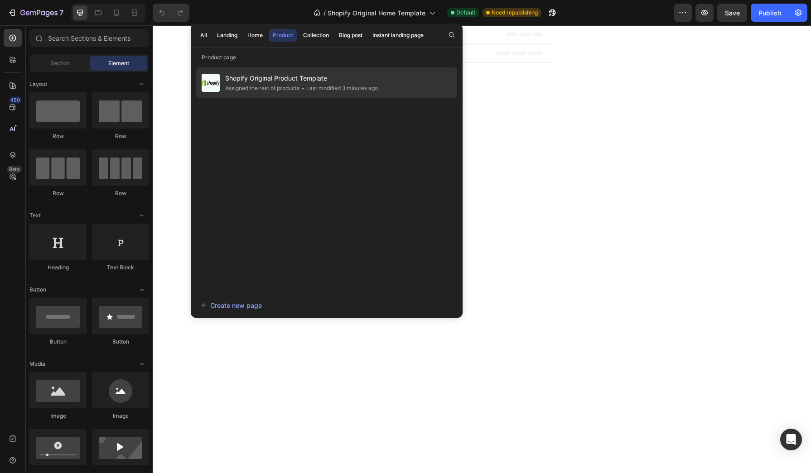
click at [284, 84] on div "Assigned the rest of products" at bounding box center [262, 88] width 74 height 9
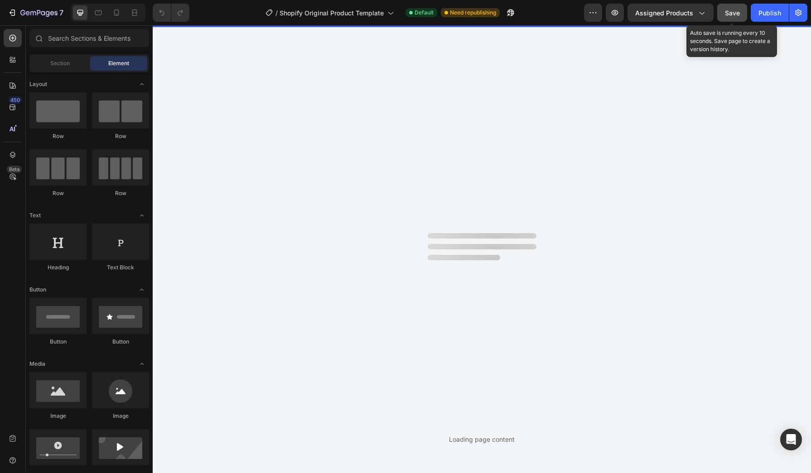
click at [719, 10] on button "Save" at bounding box center [732, 13] width 30 height 18
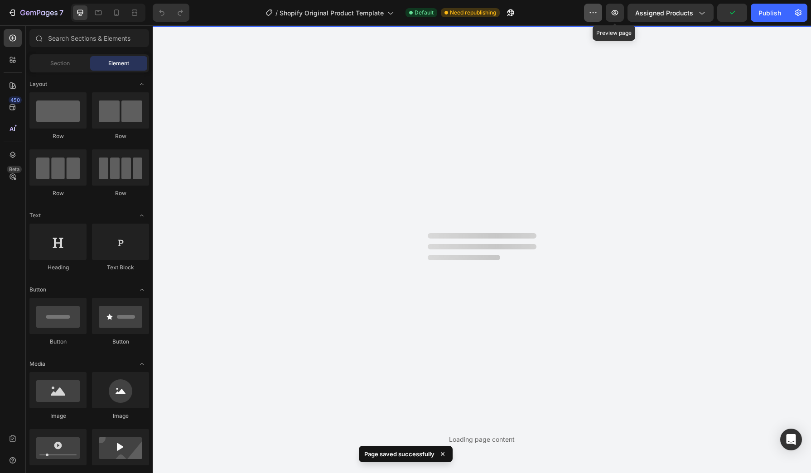
click at [597, 10] on icon "button" at bounding box center [592, 12] width 9 height 9
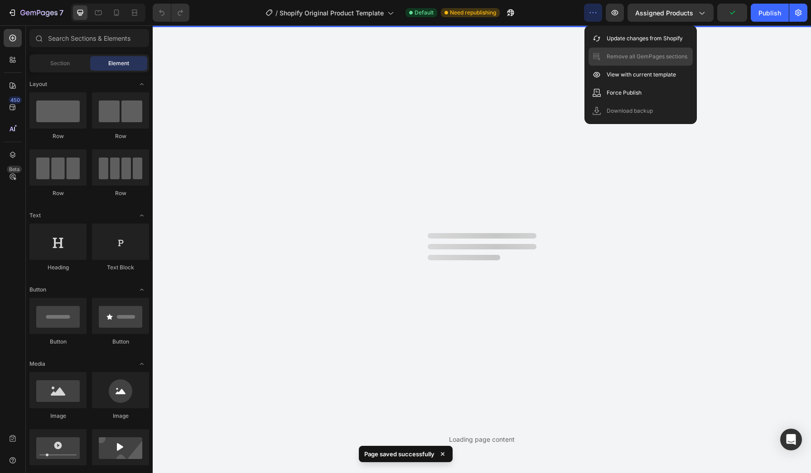
click at [613, 53] on p "Remove all GemPages sections" at bounding box center [647, 56] width 81 height 9
click at [617, 76] on p "View with current template" at bounding box center [641, 74] width 69 height 9
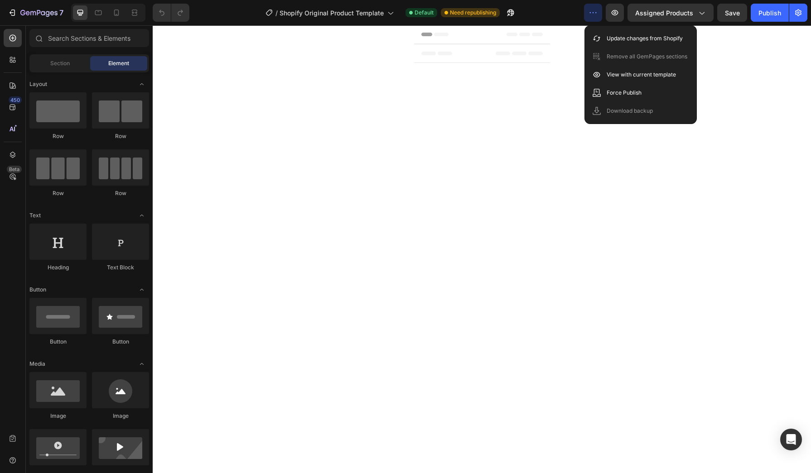
click at [204, 133] on div at bounding box center [482, 249] width 658 height 448
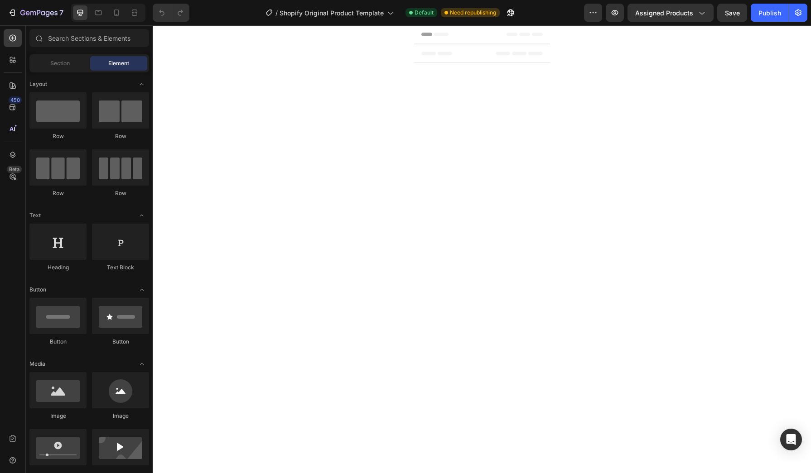
click at [436, 7] on div "/ Shopify Original Product Template Default Need republishing" at bounding box center [390, 13] width 387 height 18
click at [436, 33] on span "Header" at bounding box center [441, 34] width 20 height 9
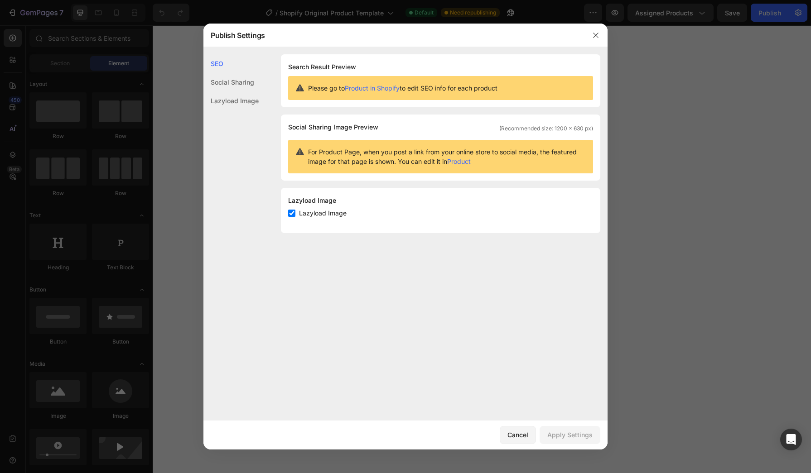
click at [535, 46] on div "Publish Settings" at bounding box center [393, 36] width 380 height 24
click at [592, 39] on button "button" at bounding box center [595, 35] width 14 height 14
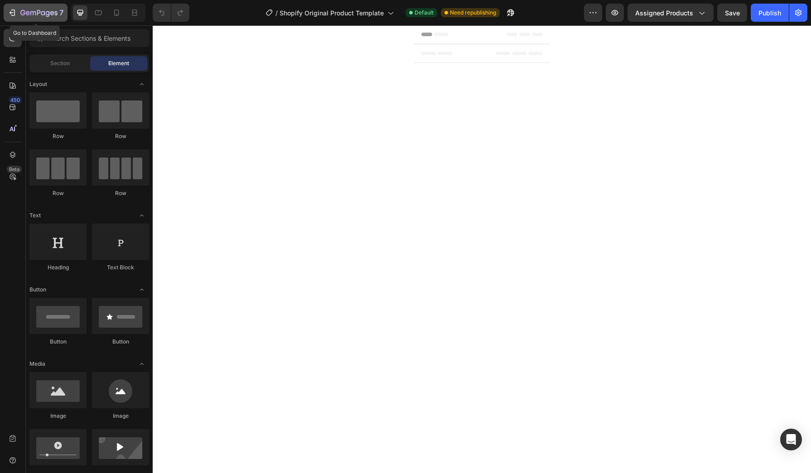
click at [25, 12] on icon "button" at bounding box center [38, 14] width 37 height 8
